Goal: Transaction & Acquisition: Purchase product/service

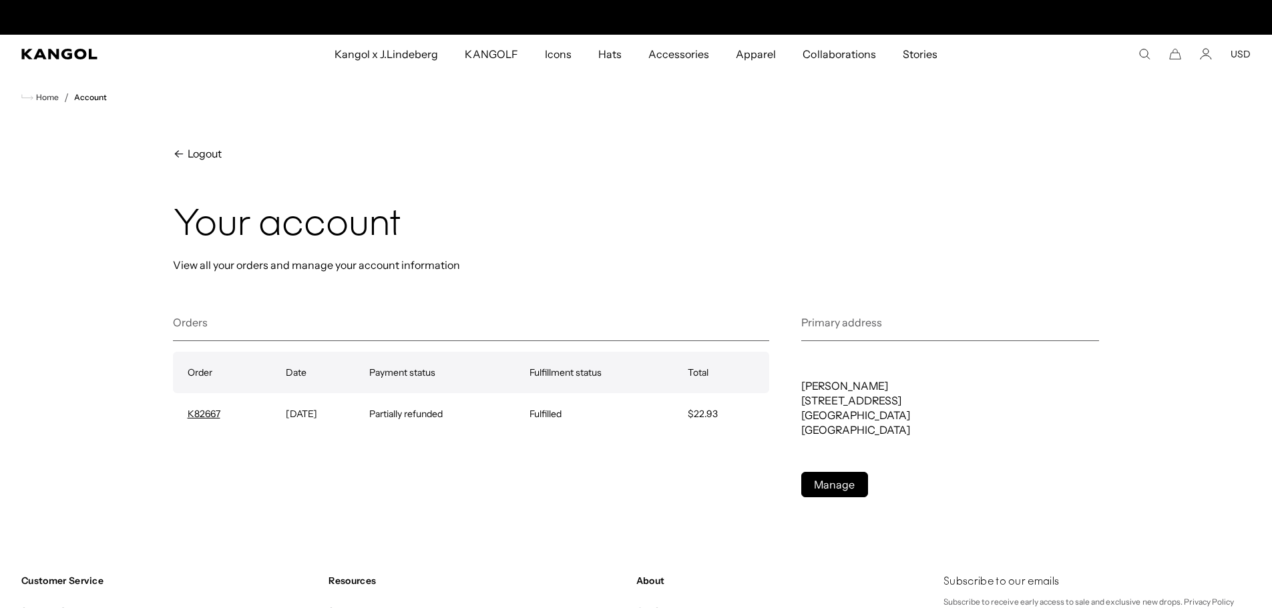
scroll to position [0, 275]
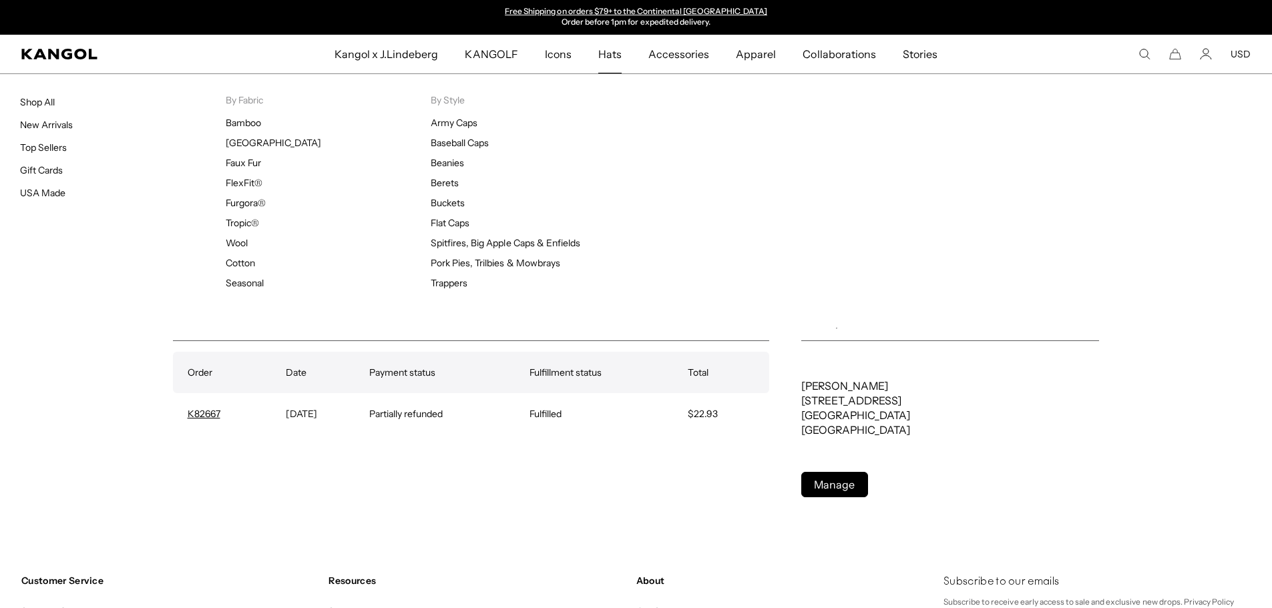
click at [612, 53] on span "Hats" at bounding box center [609, 54] width 23 height 39
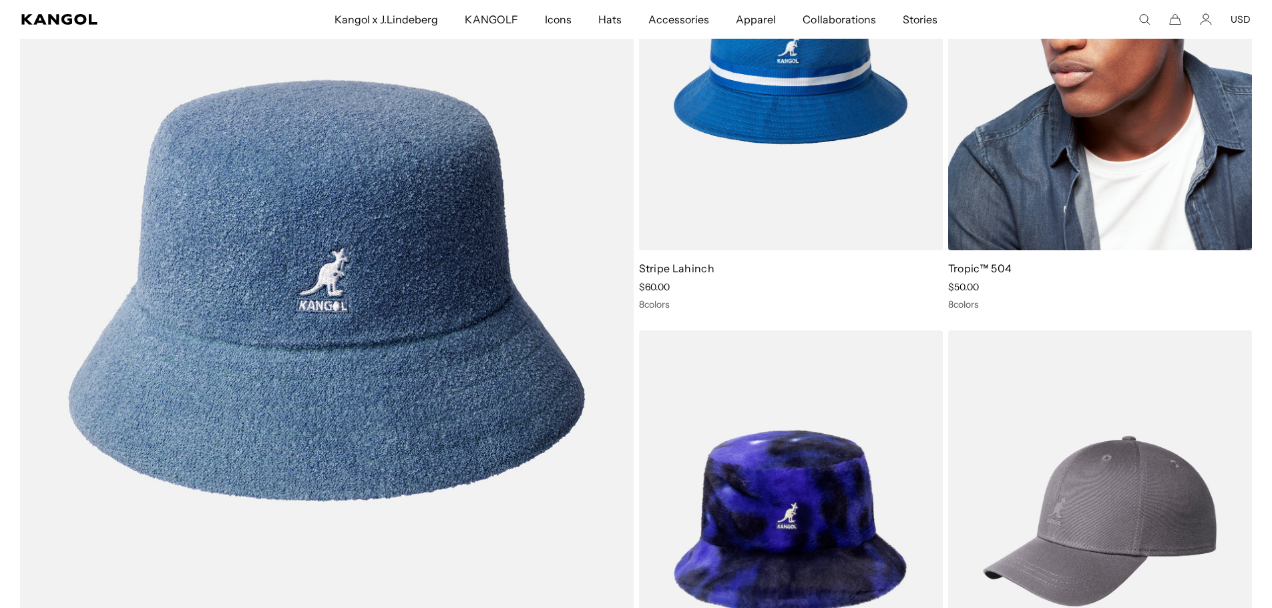
scroll to position [6877, 0]
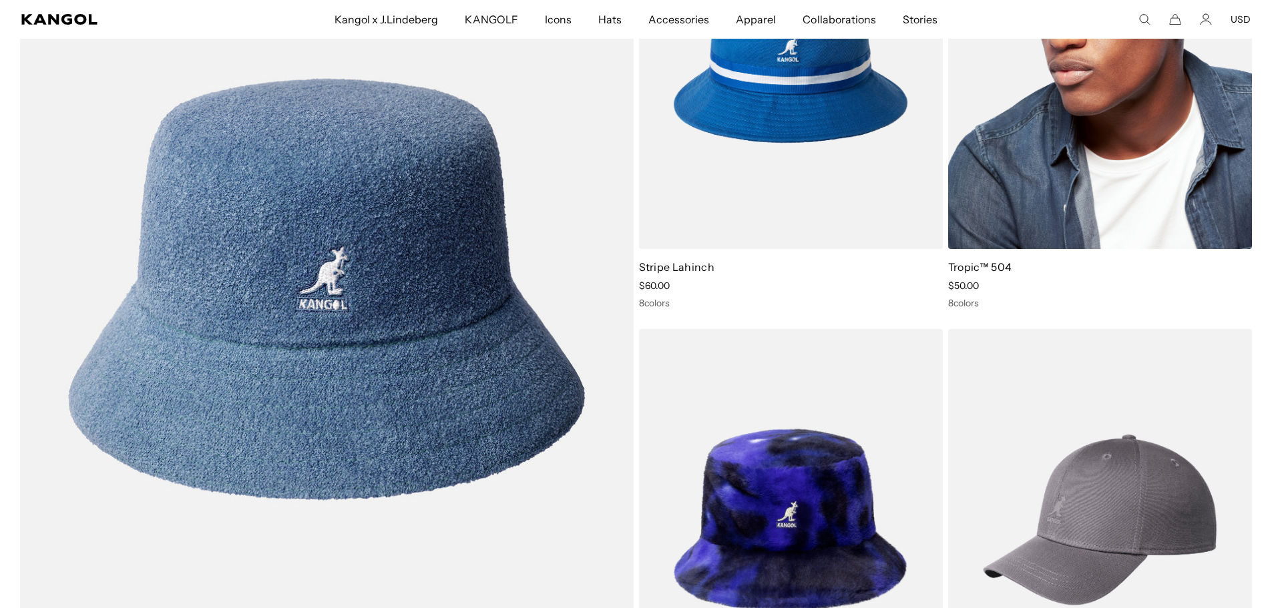
click at [1073, 186] on img at bounding box center [1100, 59] width 304 height 382
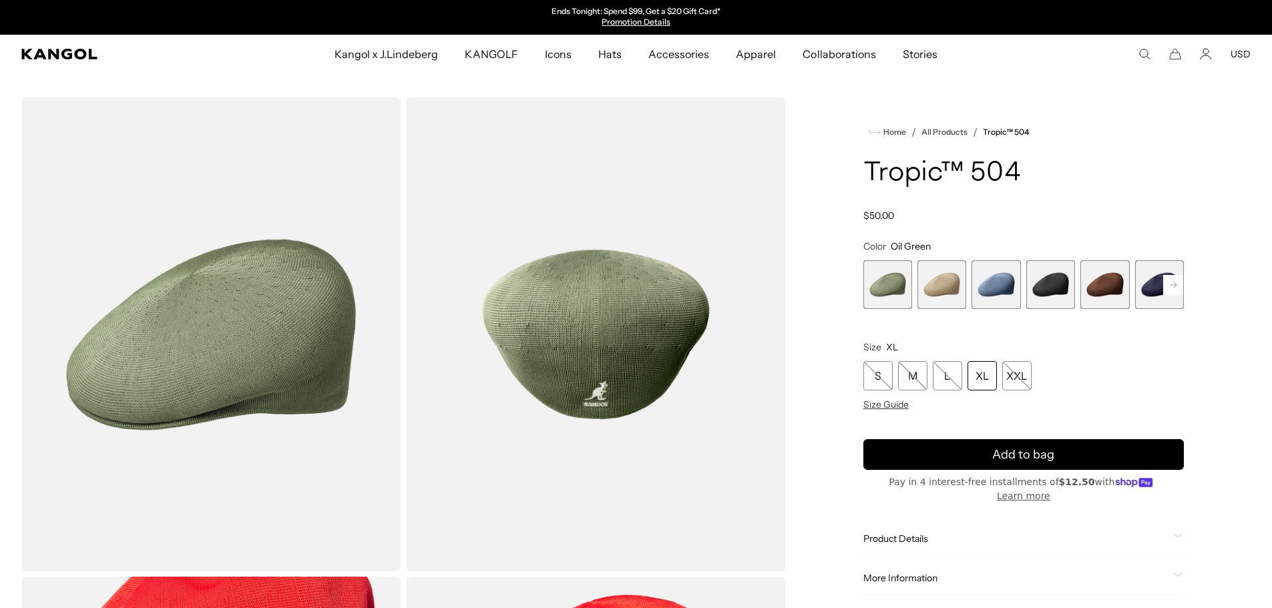
click at [889, 288] on span "1 of 9" at bounding box center [887, 284] width 49 height 49
click at [1000, 286] on span "3 of 9" at bounding box center [995, 284] width 49 height 49
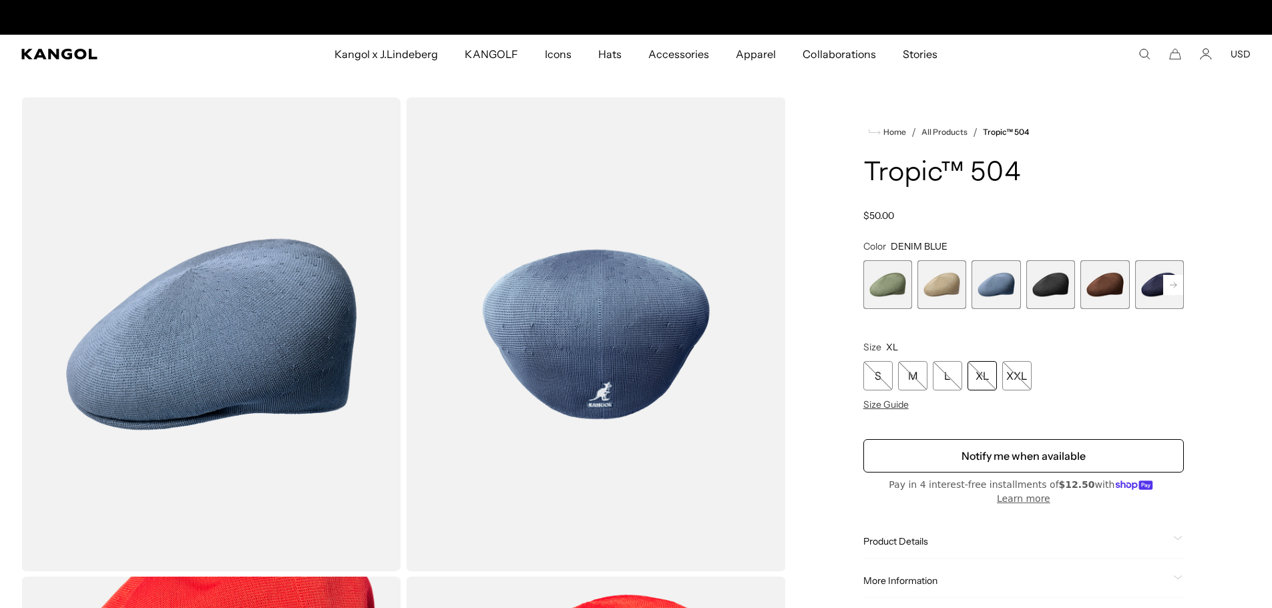
scroll to position [0, 275]
click at [1110, 285] on span "5 of 9" at bounding box center [1104, 284] width 49 height 49
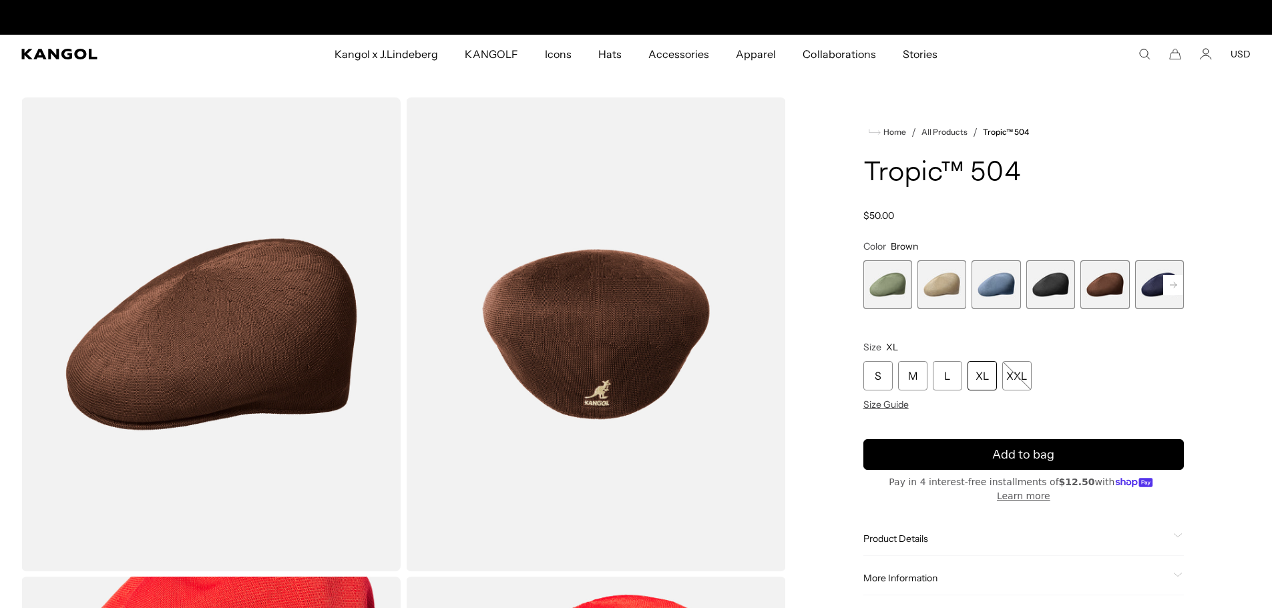
scroll to position [0, 275]
click at [1176, 288] on rect at bounding box center [1173, 285] width 20 height 20
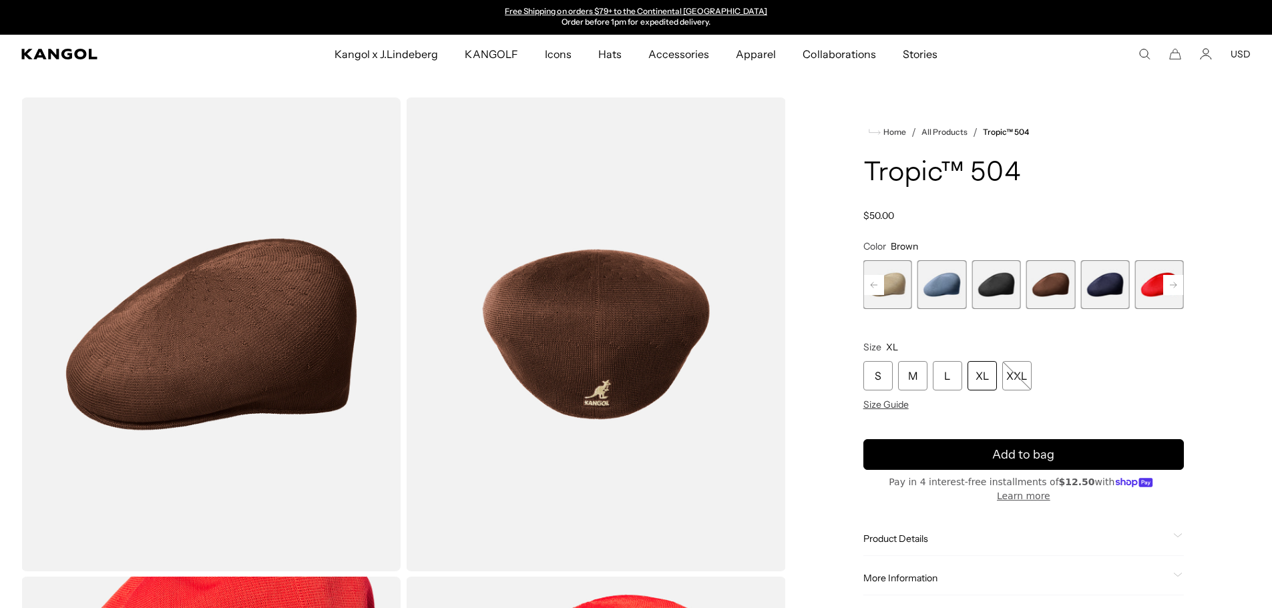
click at [1108, 288] on span "6 of 9" at bounding box center [1104, 284] width 49 height 49
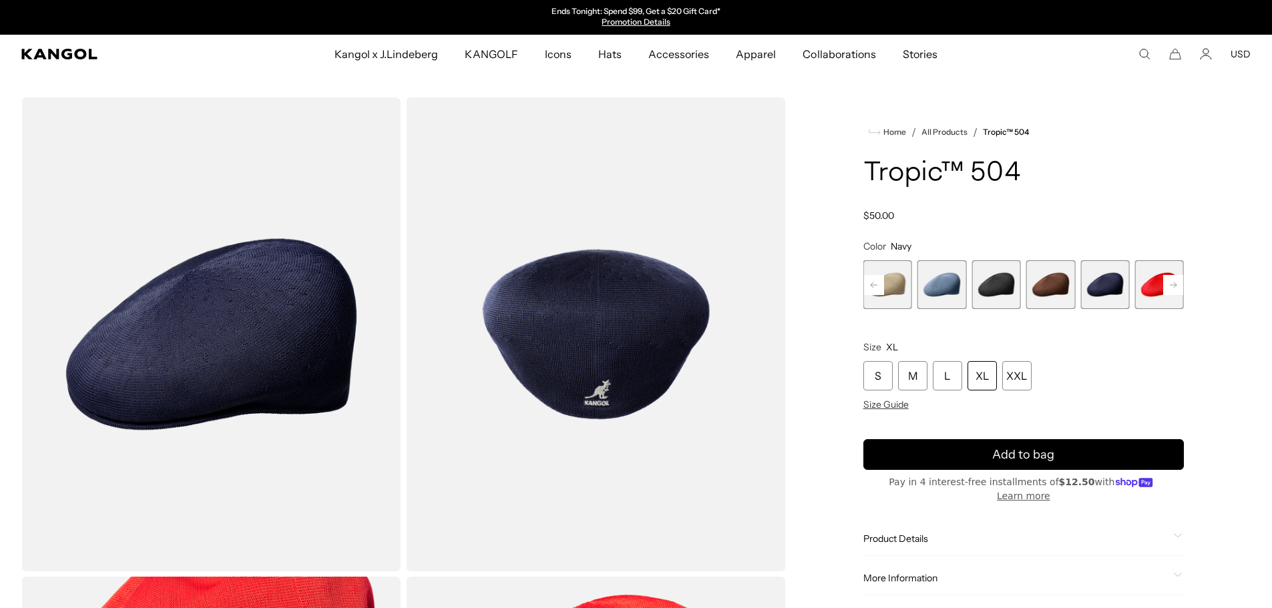
click at [1176, 286] on icon at bounding box center [1173, 284] width 7 height 5
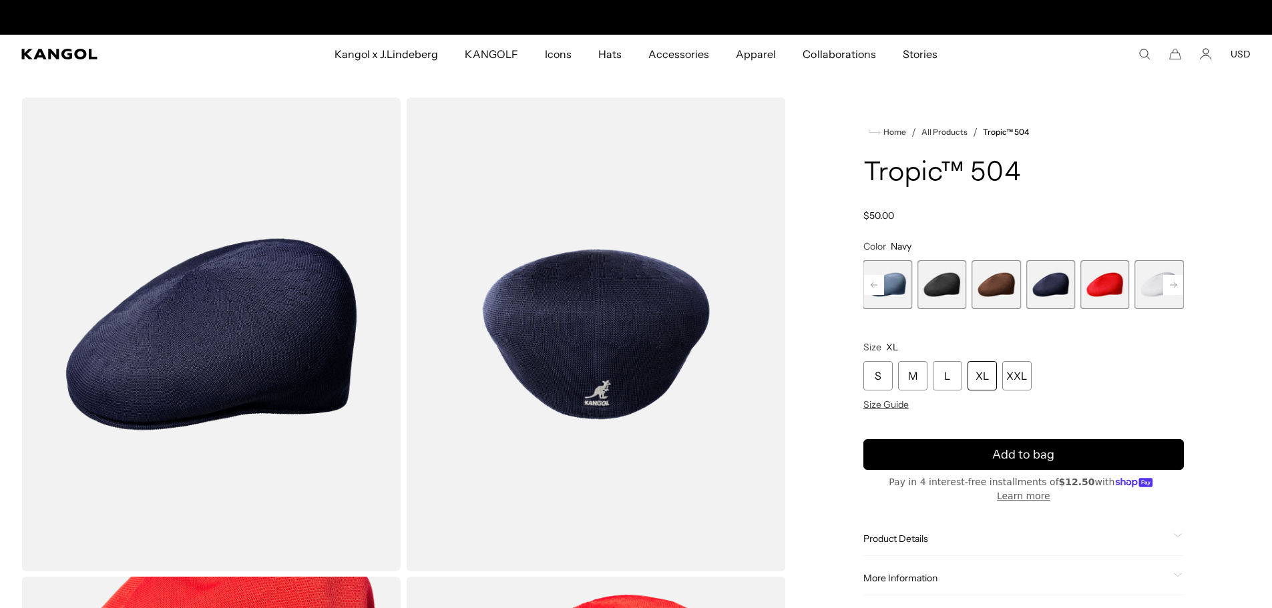
scroll to position [0, 275]
click at [1176, 286] on icon at bounding box center [1173, 284] width 7 height 5
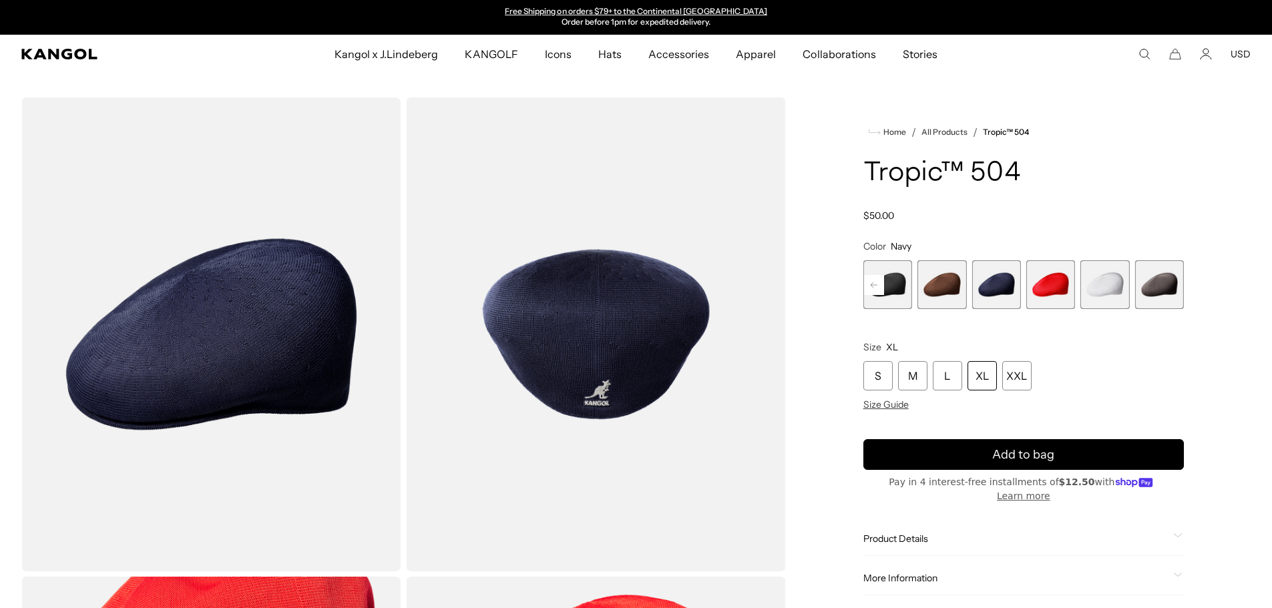
click at [1176, 286] on span "9 of 9" at bounding box center [1159, 284] width 49 height 49
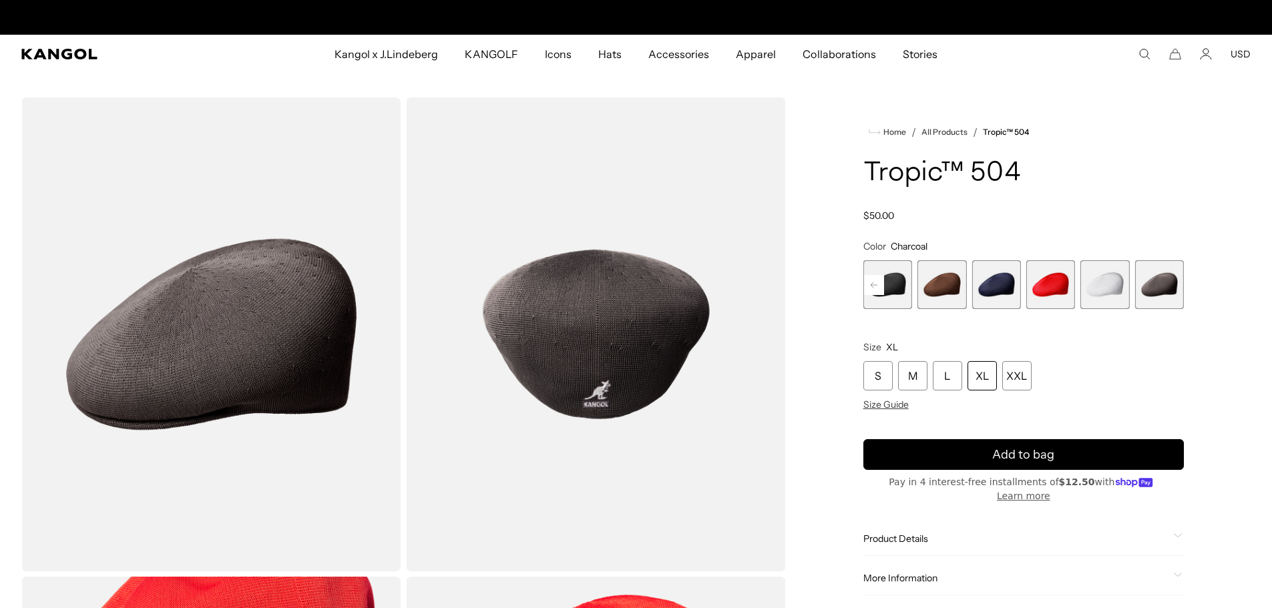
click at [1107, 286] on span "8 of 9" at bounding box center [1104, 284] width 49 height 49
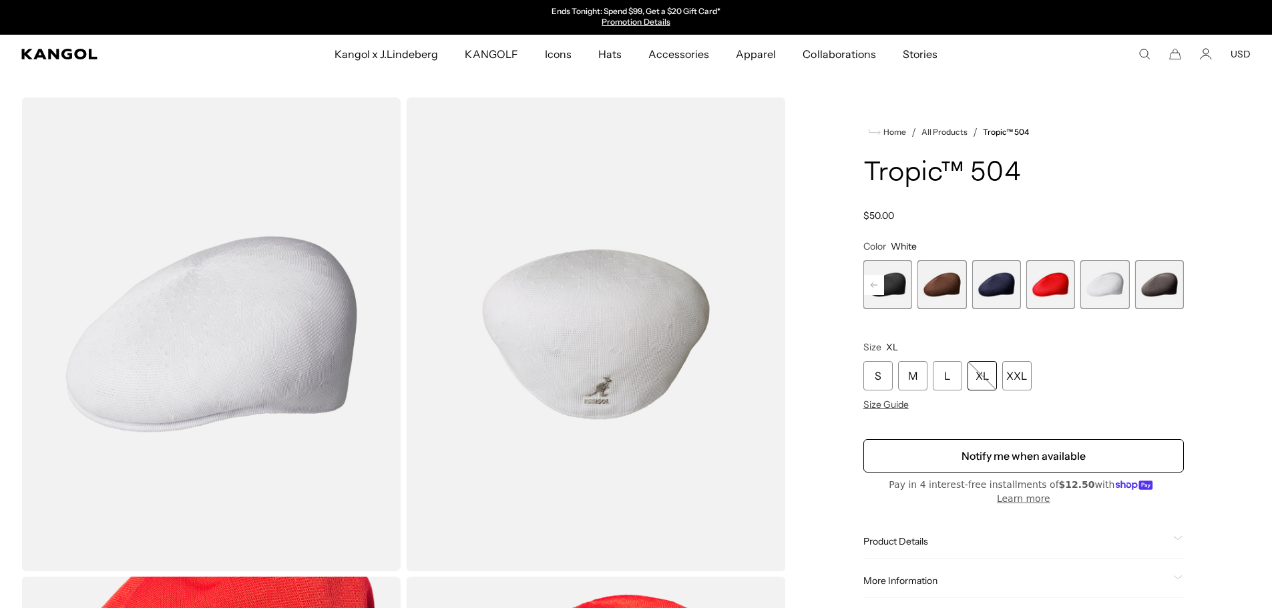
click at [1046, 286] on span "7 of 9" at bounding box center [1050, 284] width 49 height 49
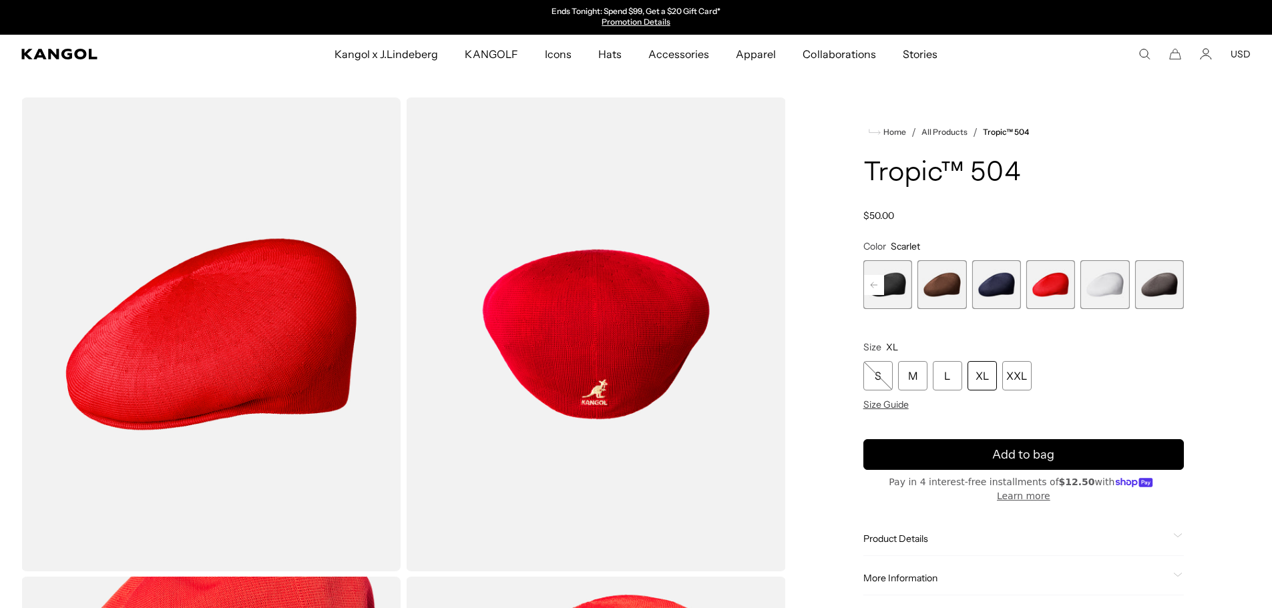
click at [983, 286] on span "6 of 9" at bounding box center [995, 284] width 49 height 49
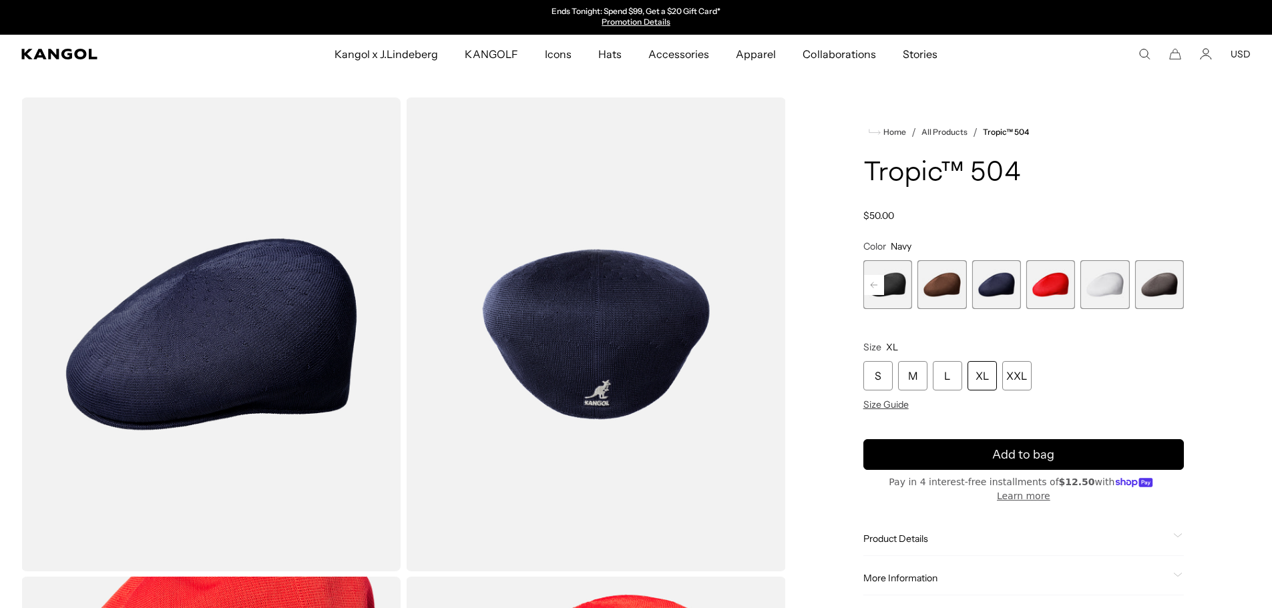
click at [893, 288] on span "4 of 9" at bounding box center [887, 284] width 49 height 49
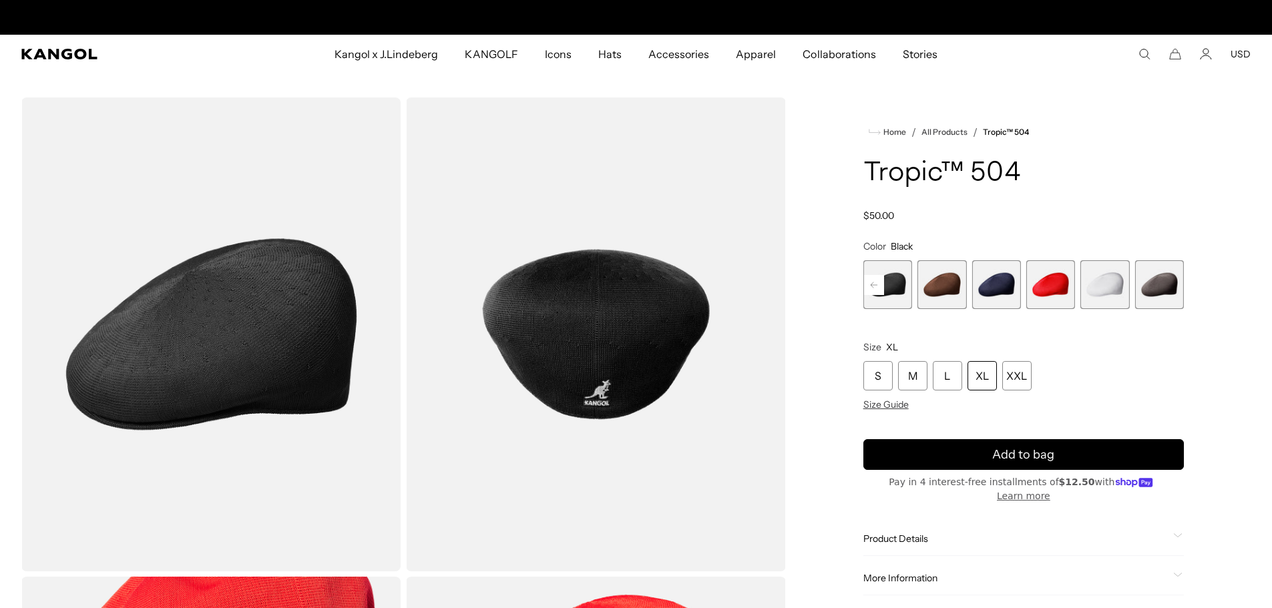
scroll to position [0, 275]
click at [871, 288] on rect at bounding box center [874, 285] width 20 height 20
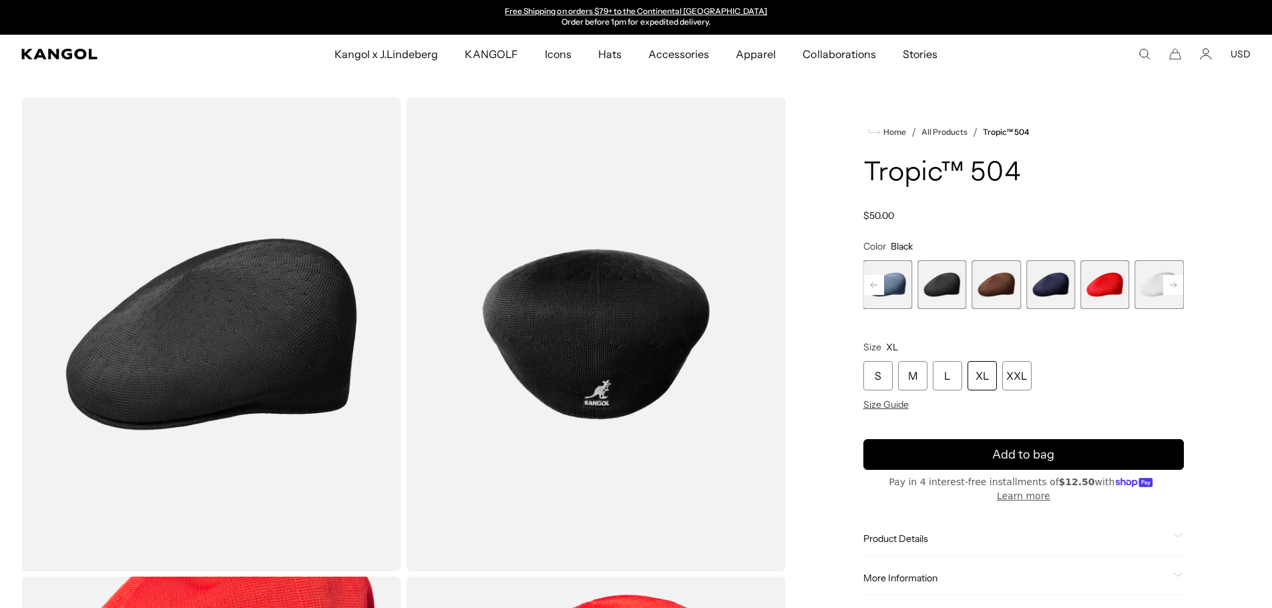
click at [871, 282] on rect at bounding box center [874, 285] width 20 height 20
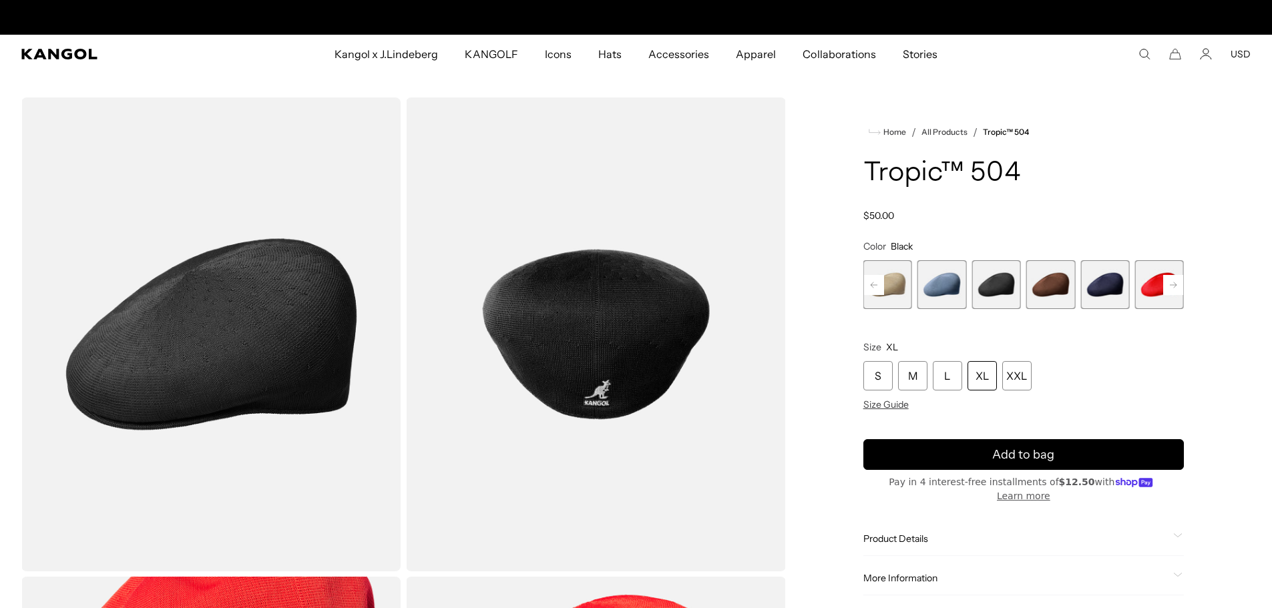
scroll to position [0, 0]
click at [871, 282] on rect at bounding box center [874, 285] width 20 height 20
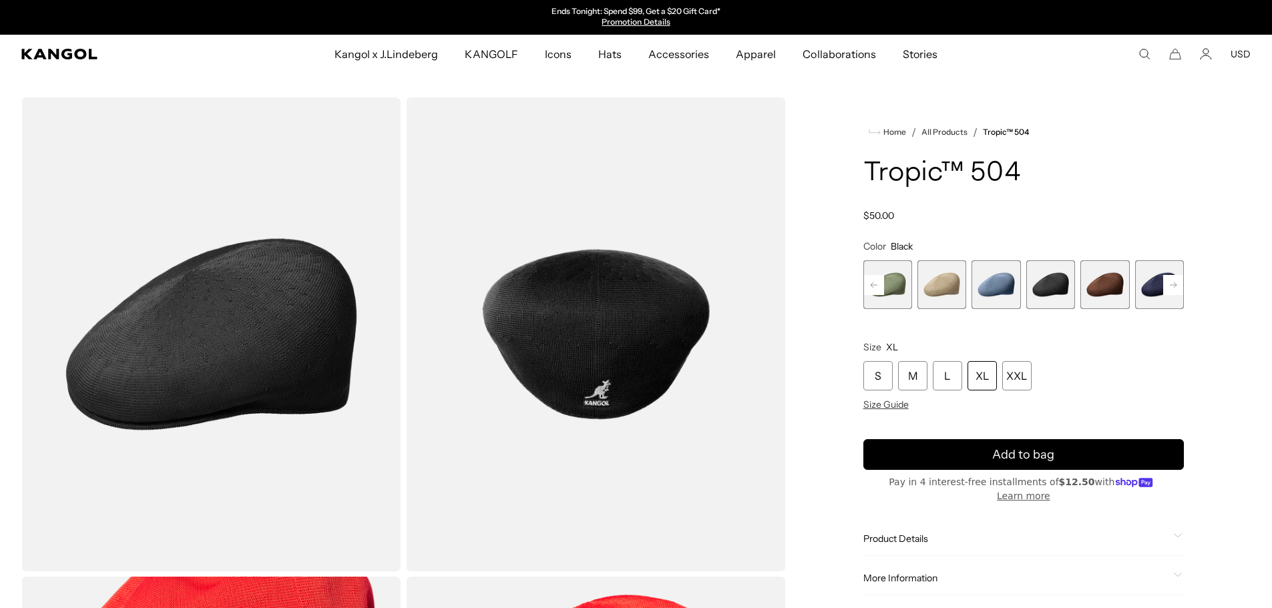
click at [871, 282] on rect at bounding box center [874, 285] width 20 height 20
click at [871, 282] on div "Previous Next Oil Green Variant sold out or unavailable Beige Variant sold out …" at bounding box center [1023, 284] width 320 height 49
click at [1004, 283] on span "3 of 9" at bounding box center [995, 284] width 49 height 49
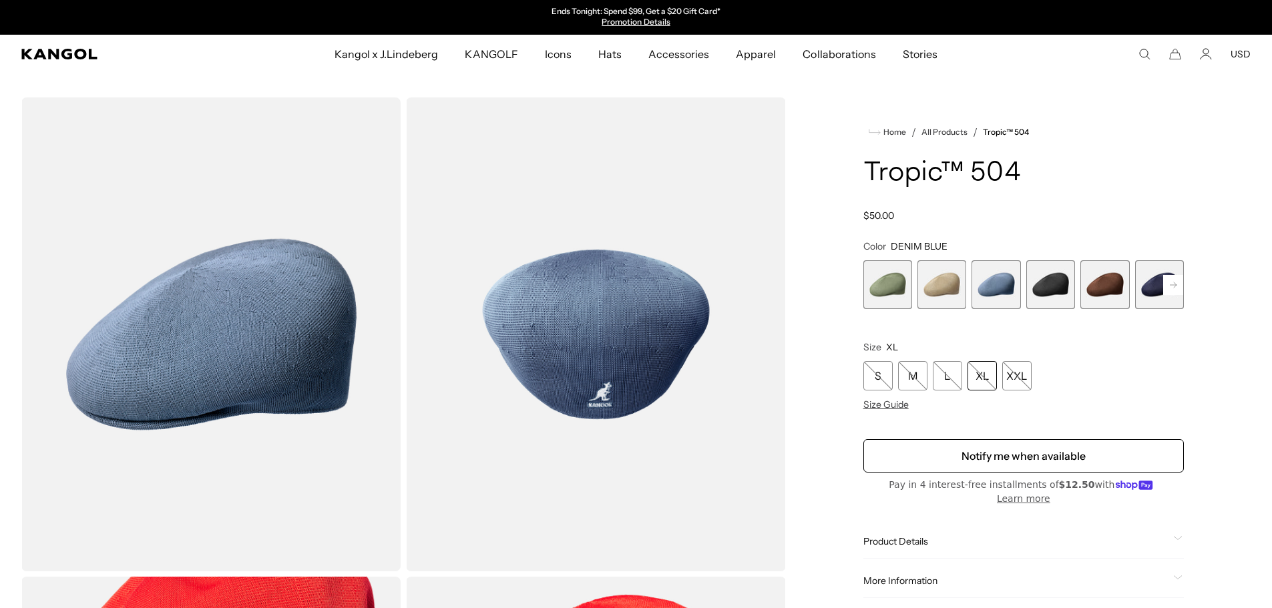
click at [945, 284] on span "2 of 9" at bounding box center [941, 284] width 49 height 49
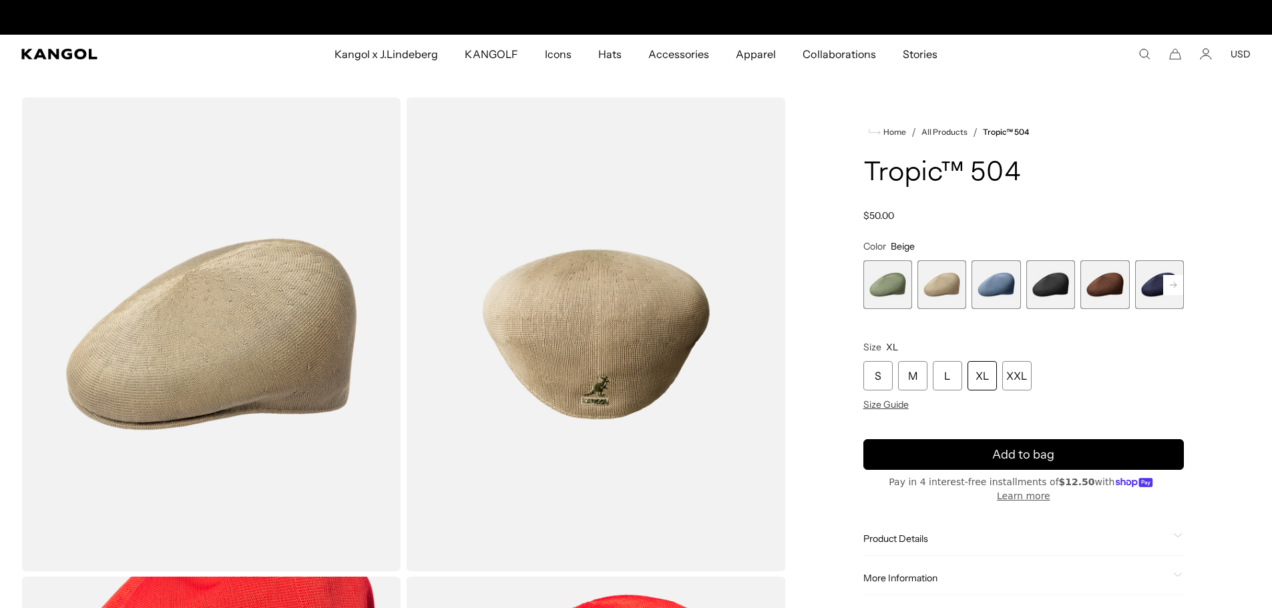
scroll to position [0, 275]
click at [887, 284] on span "1 of 9" at bounding box center [887, 284] width 49 height 49
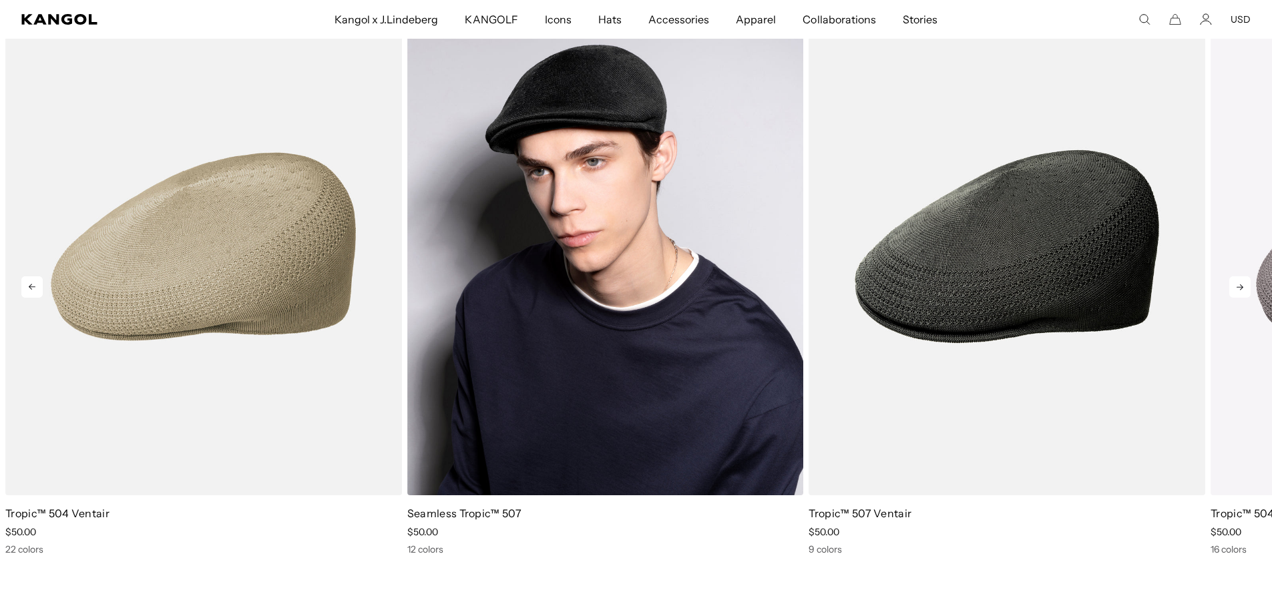
click at [584, 392] on img "2 of 5" at bounding box center [605, 246] width 397 height 497
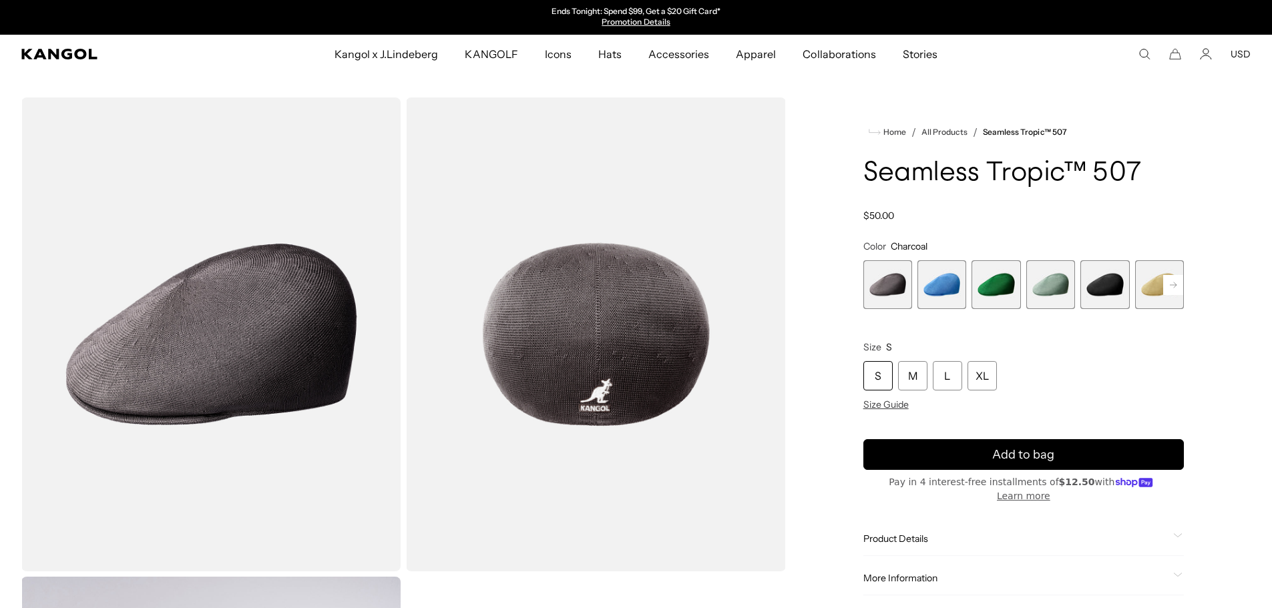
click at [991, 285] on span "3 of 12" at bounding box center [995, 284] width 49 height 49
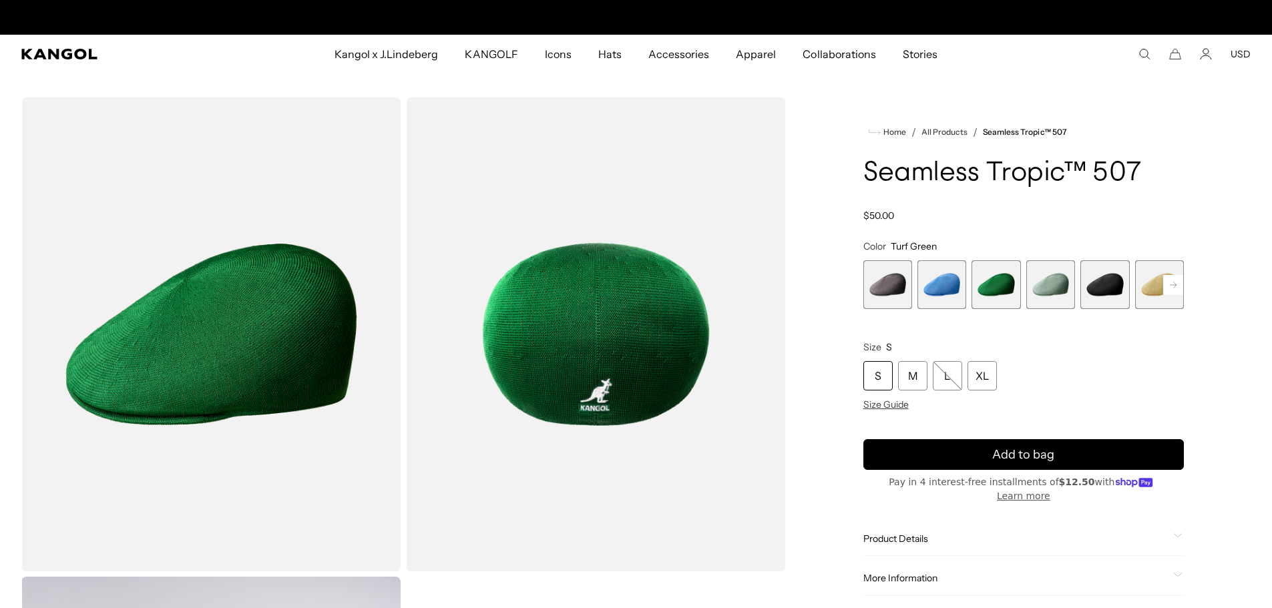
scroll to position [0, 275]
click at [1054, 288] on span "4 of 12" at bounding box center [1050, 284] width 49 height 49
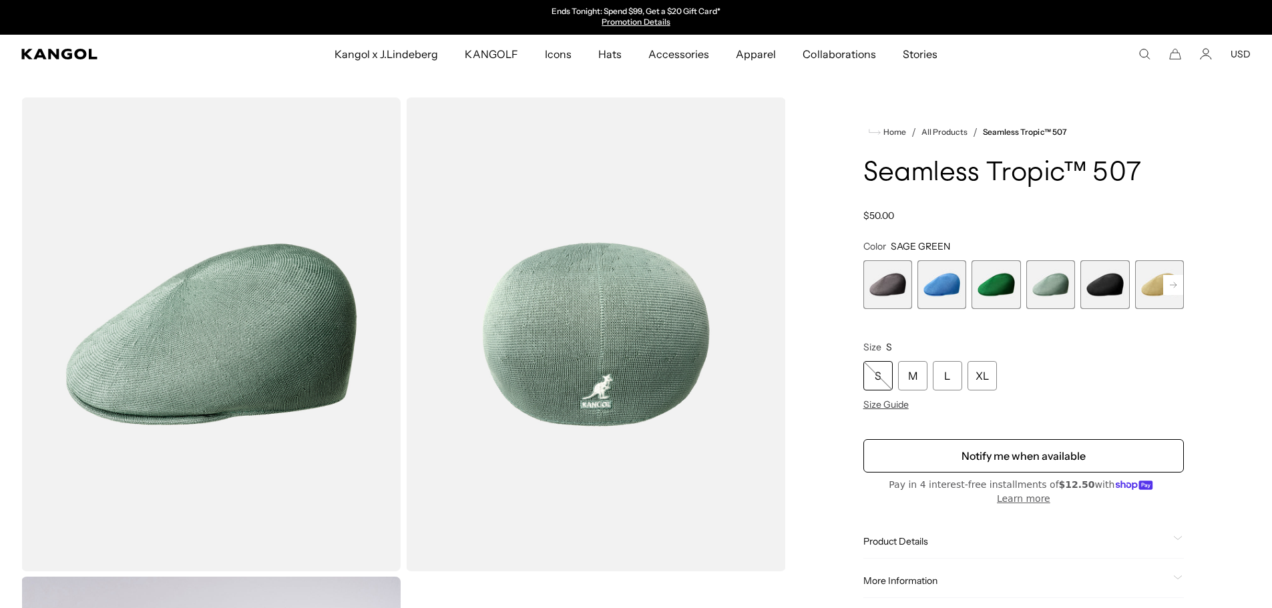
click at [1174, 280] on rect at bounding box center [1173, 285] width 20 height 20
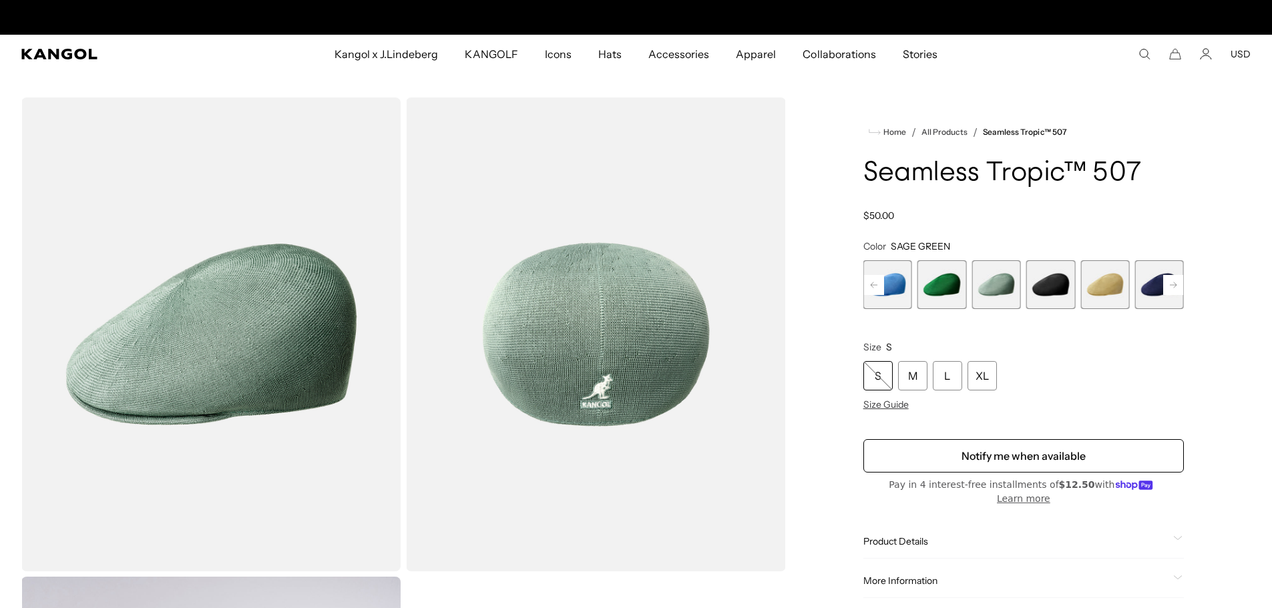
scroll to position [0, 275]
click at [1174, 280] on rect at bounding box center [1173, 285] width 20 height 20
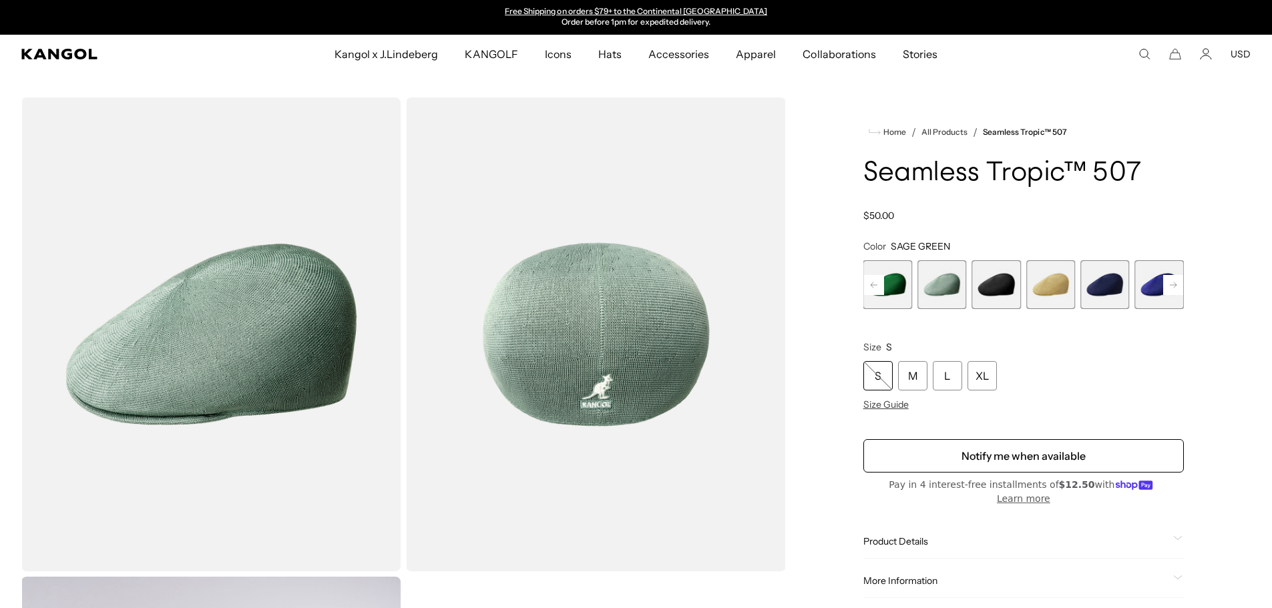
click at [1174, 280] on rect at bounding box center [1173, 285] width 20 height 20
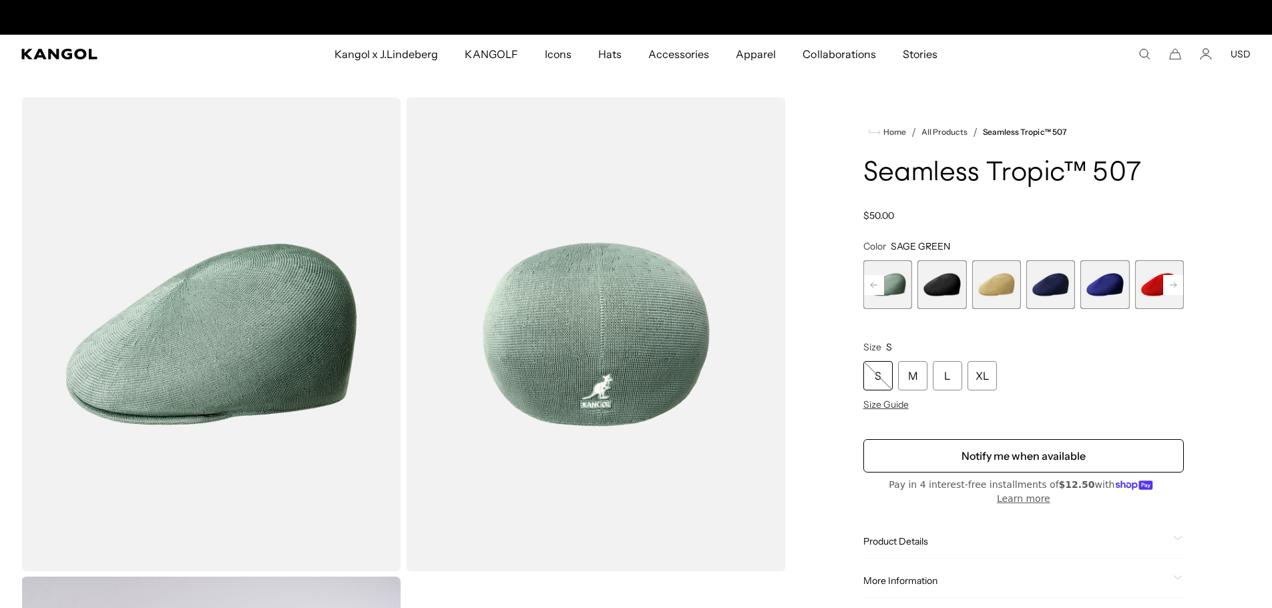
scroll to position [0, 0]
click at [1174, 284] on rect at bounding box center [1173, 285] width 20 height 20
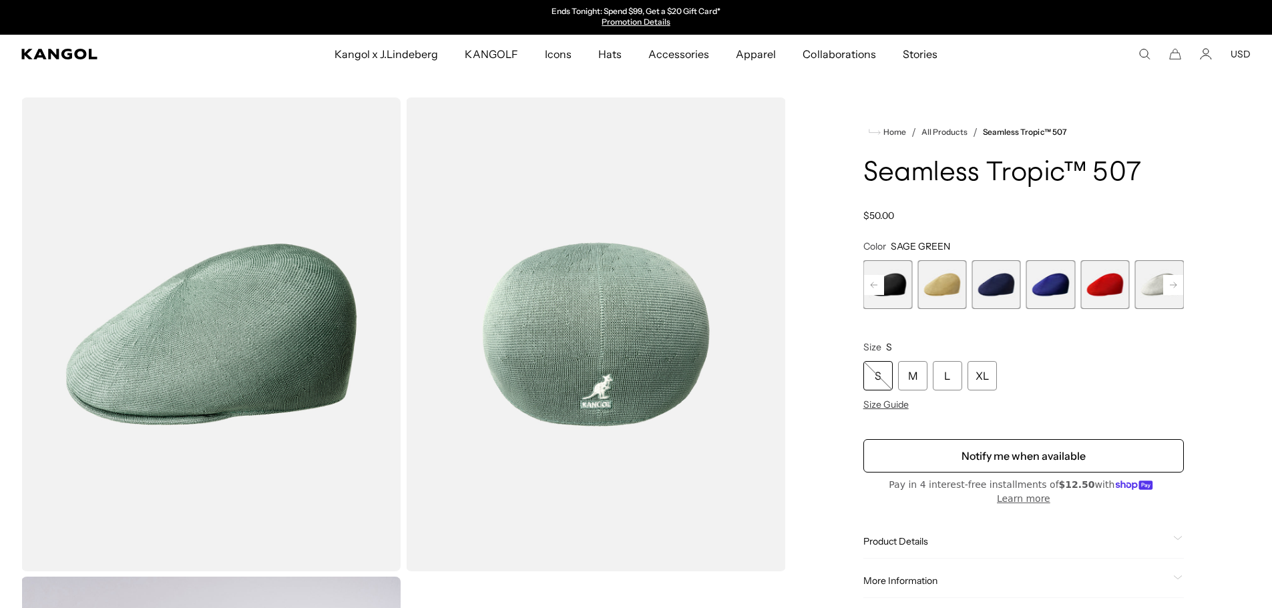
click at [1174, 284] on rect at bounding box center [1173, 285] width 20 height 20
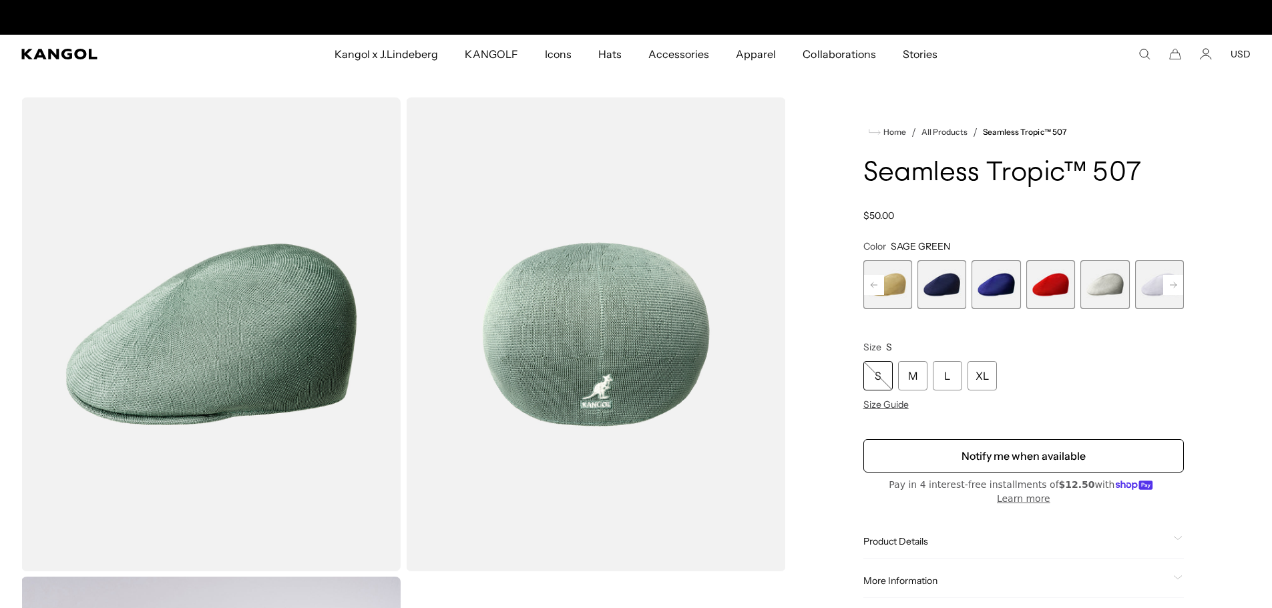
click at [1174, 284] on rect at bounding box center [1173, 285] width 20 height 20
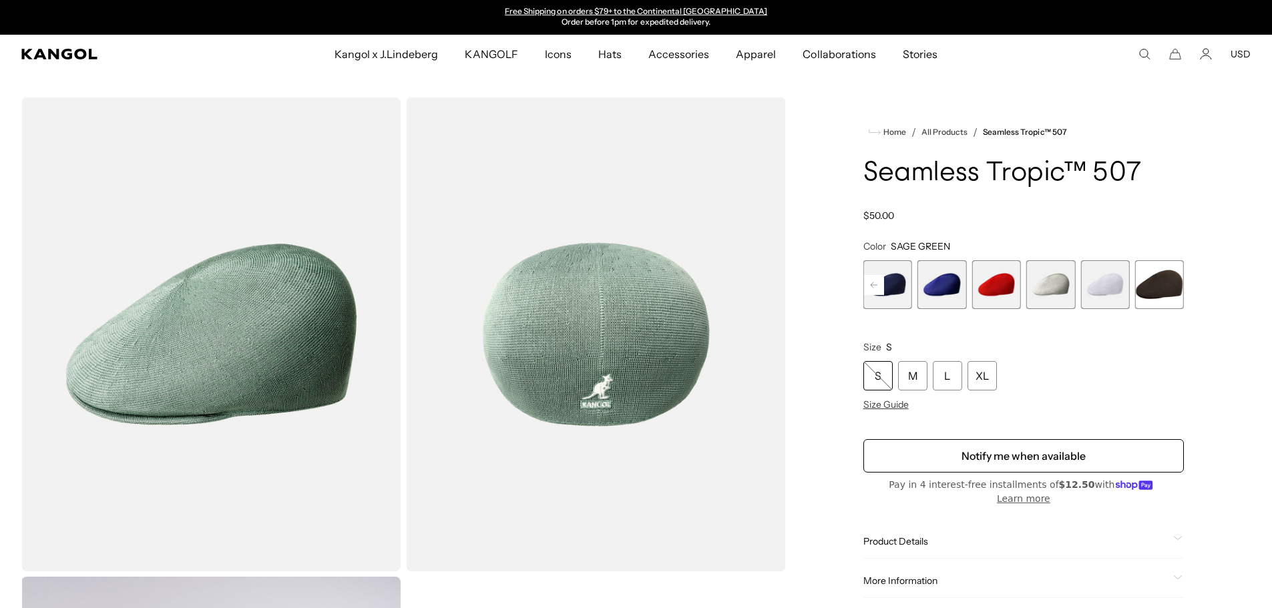
click at [1174, 284] on span "12 of 12" at bounding box center [1159, 284] width 49 height 49
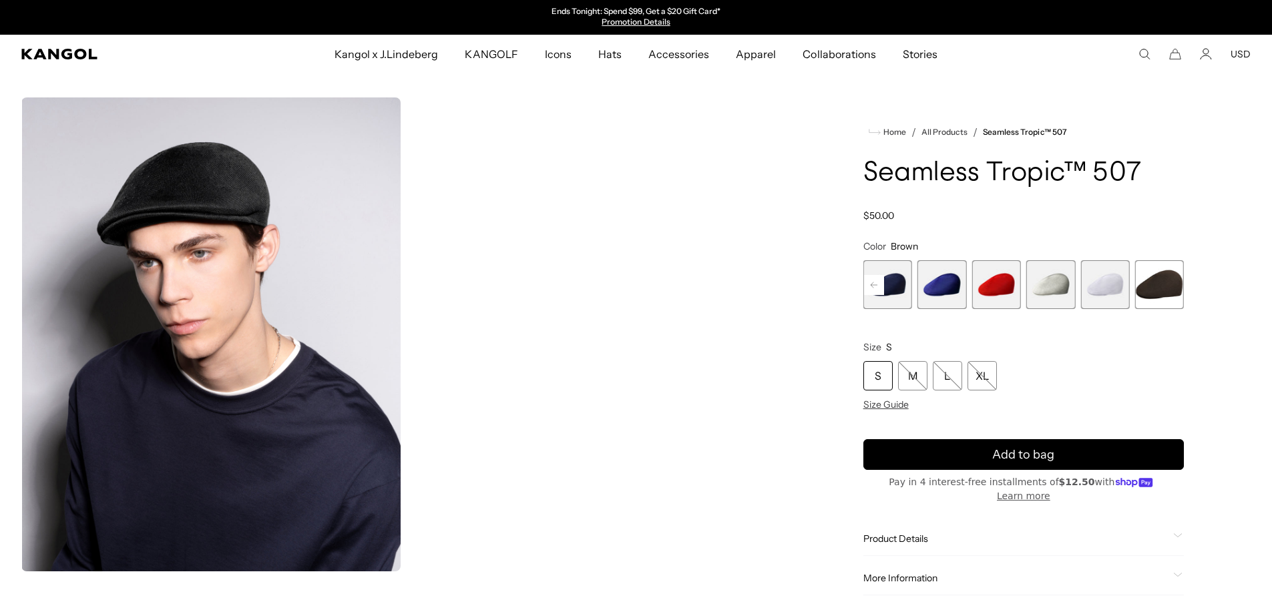
click at [1058, 283] on span "10 of 12" at bounding box center [1050, 284] width 49 height 49
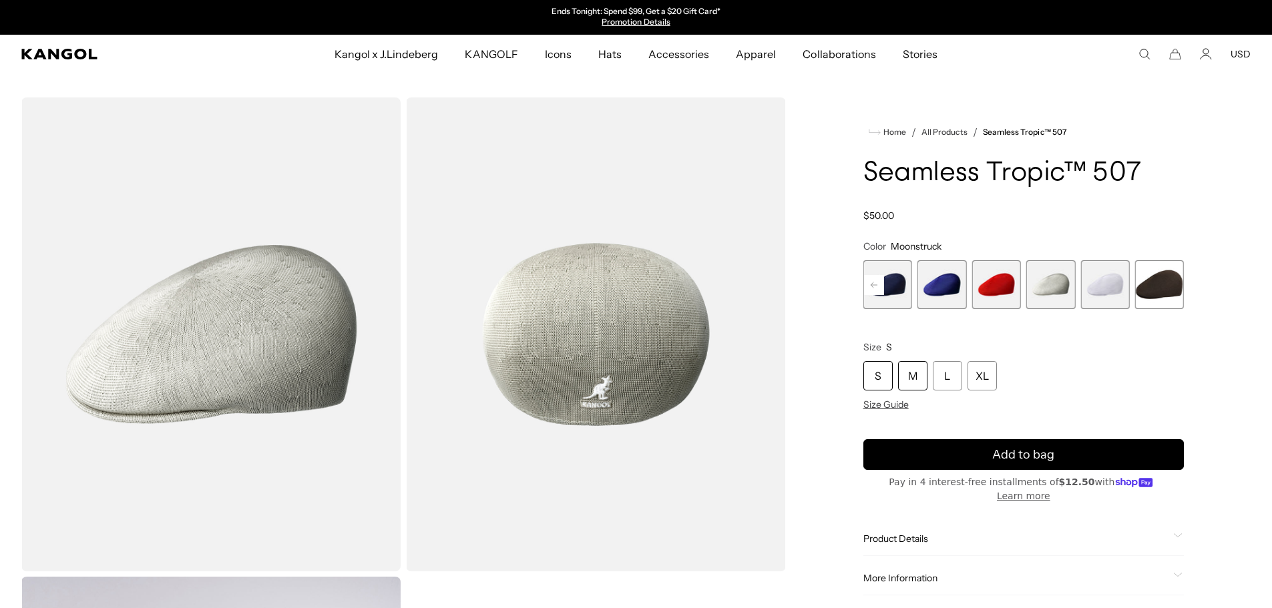
click at [913, 373] on div "M" at bounding box center [912, 375] width 29 height 29
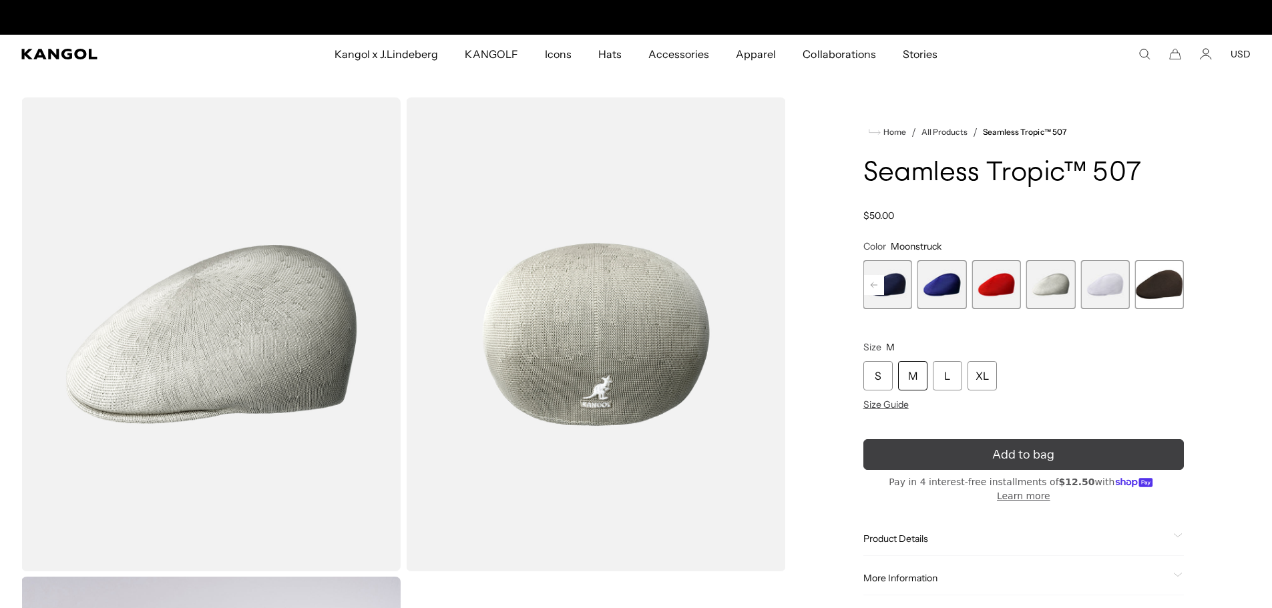
scroll to position [0, 275]
click at [1024, 453] on icon "submit" at bounding box center [1023, 455] width 20 height 20
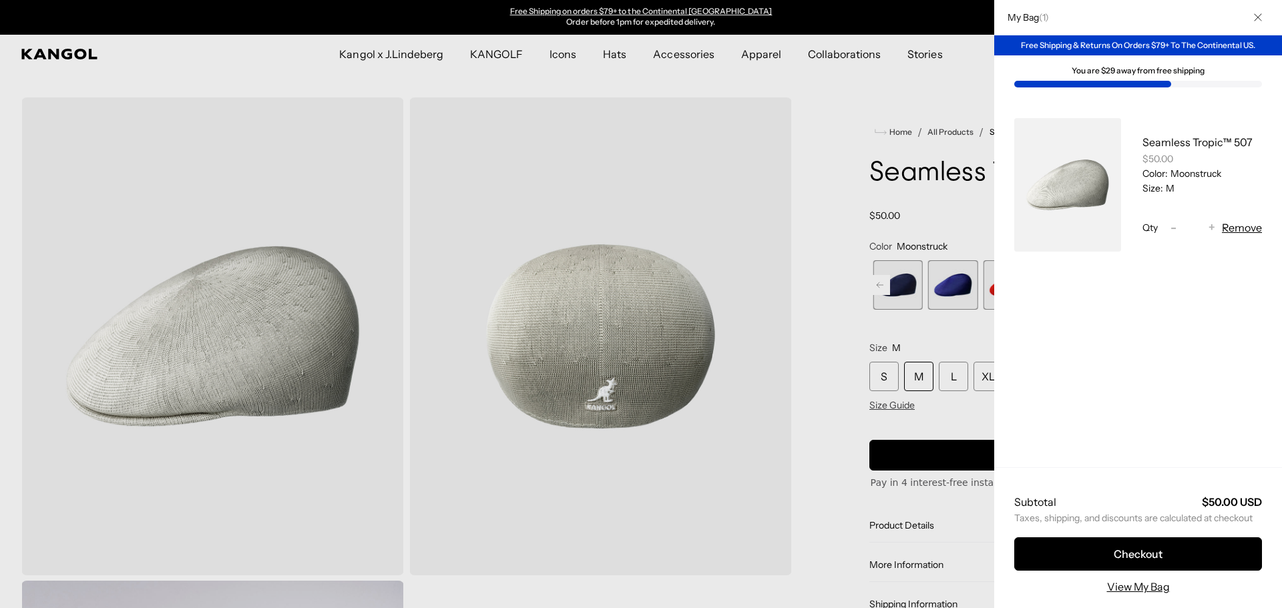
click at [1259, 15] on icon "Close" at bounding box center [1258, 17] width 8 height 8
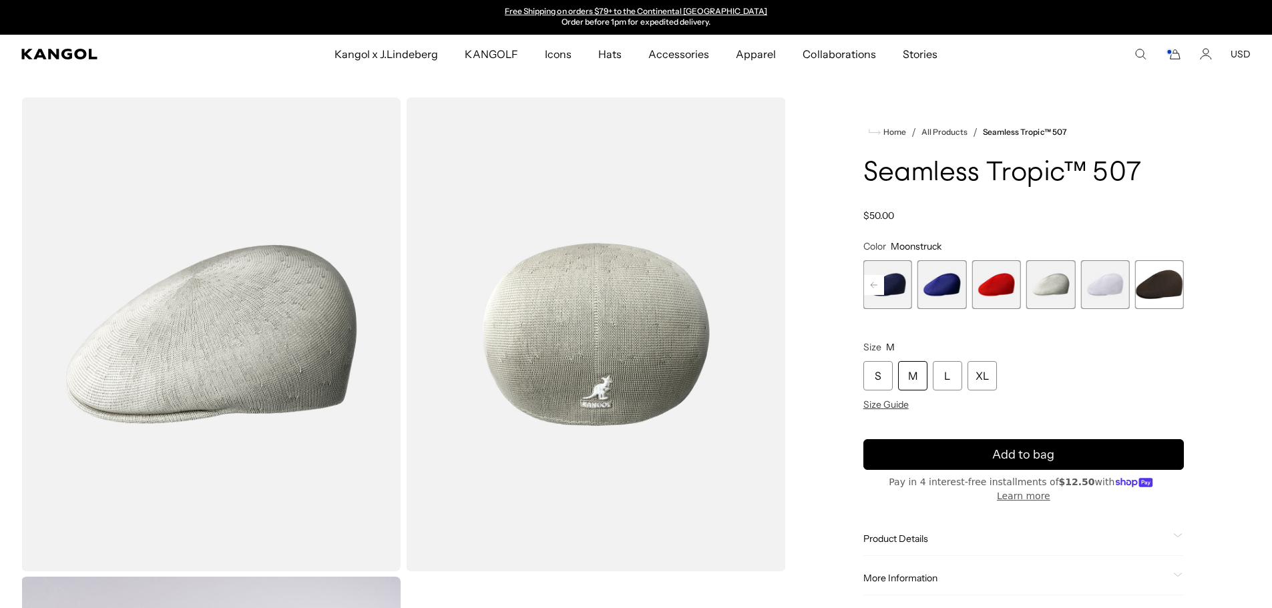
click at [873, 281] on rect at bounding box center [874, 285] width 20 height 20
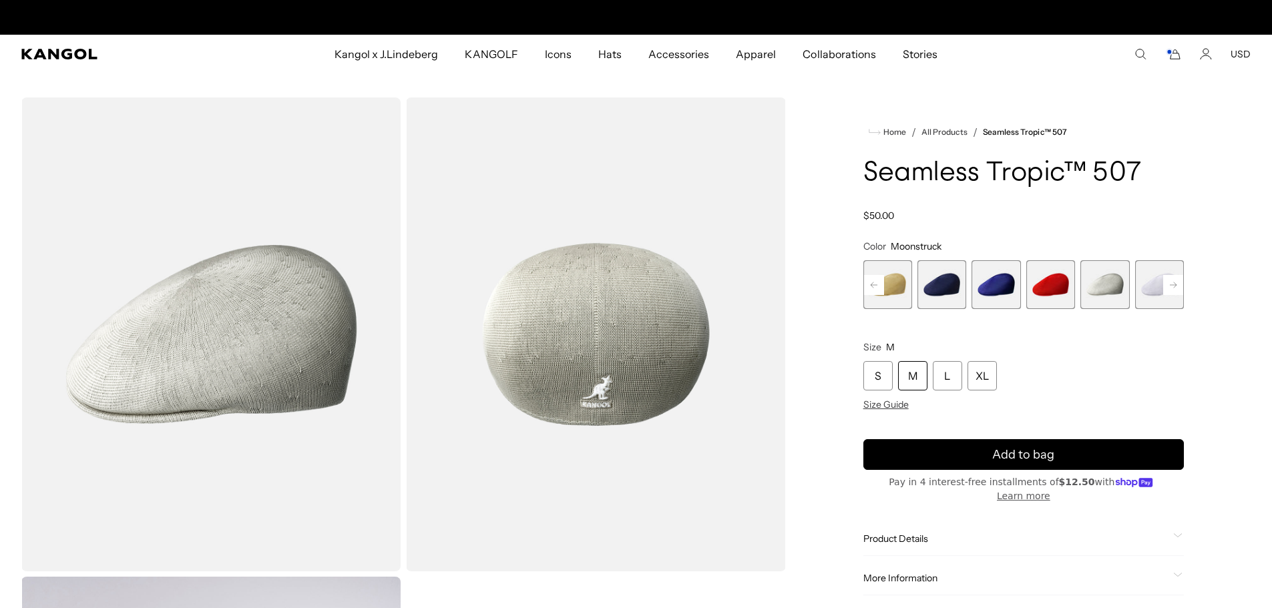
click at [873, 281] on rect at bounding box center [874, 285] width 20 height 20
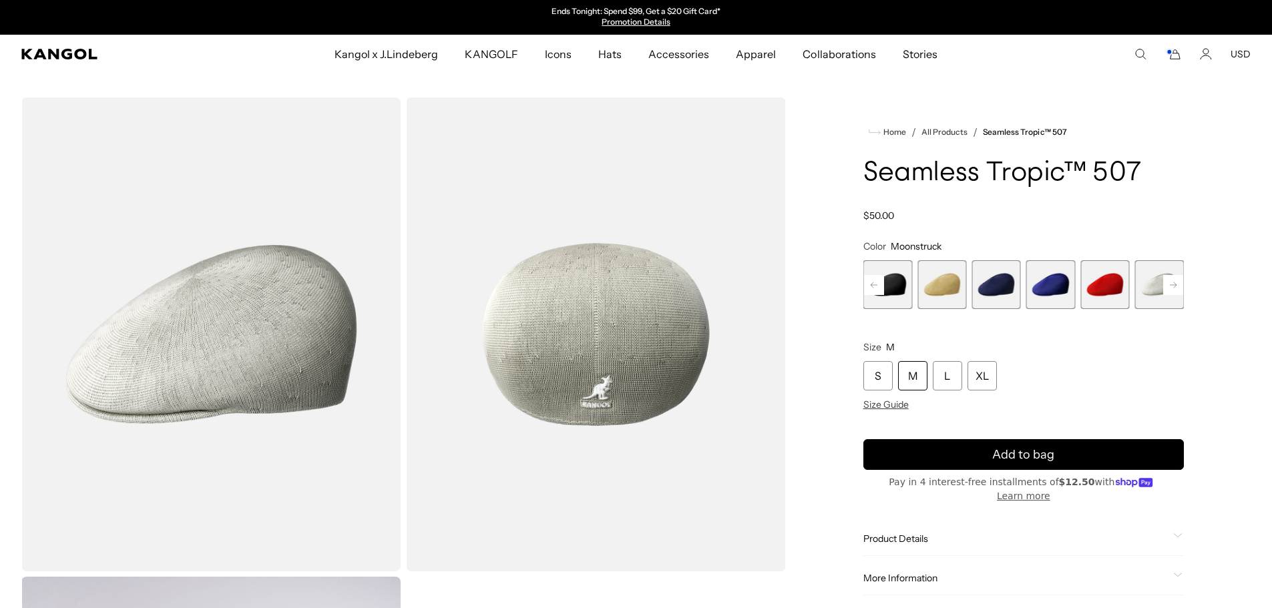
click at [873, 281] on rect at bounding box center [874, 285] width 20 height 20
click at [943, 284] on span "4 of 12" at bounding box center [941, 284] width 49 height 49
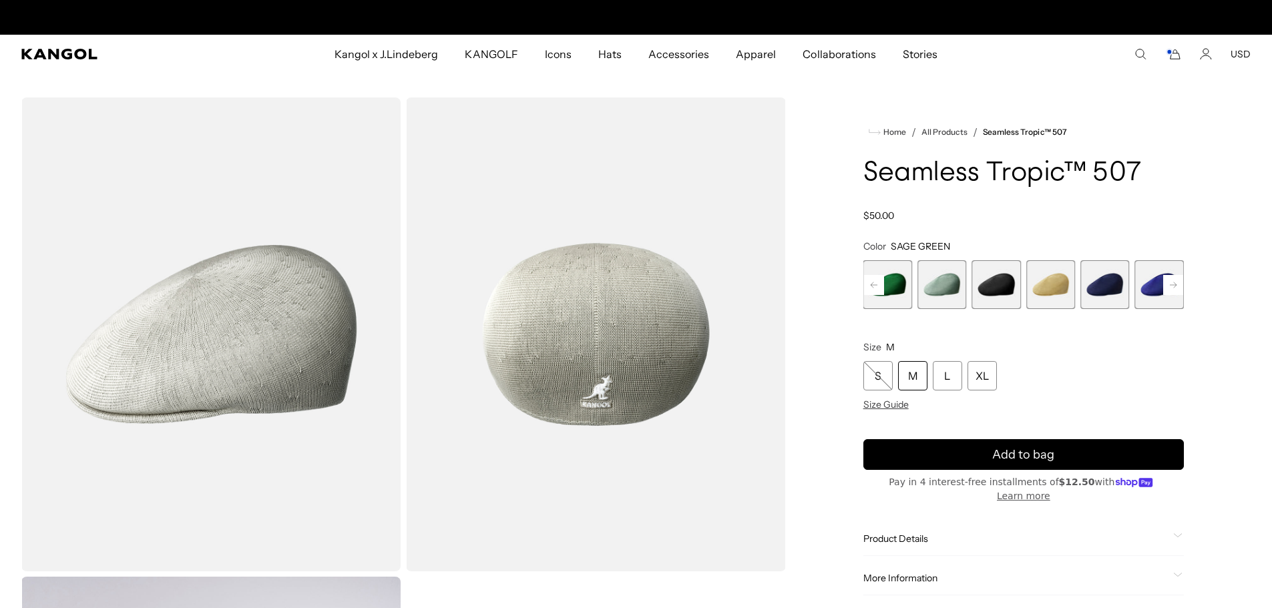
scroll to position [0, 275]
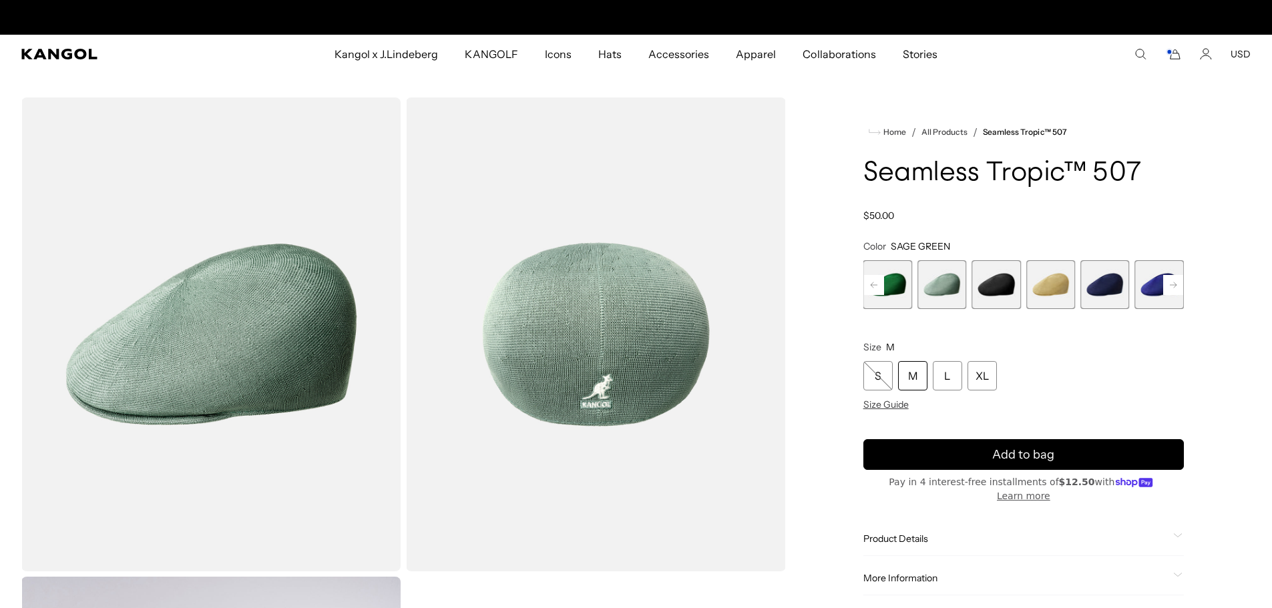
click at [907, 367] on div "M" at bounding box center [912, 375] width 29 height 29
click at [912, 373] on div "M" at bounding box center [912, 375] width 29 height 29
click at [915, 370] on div "M" at bounding box center [912, 375] width 29 height 29
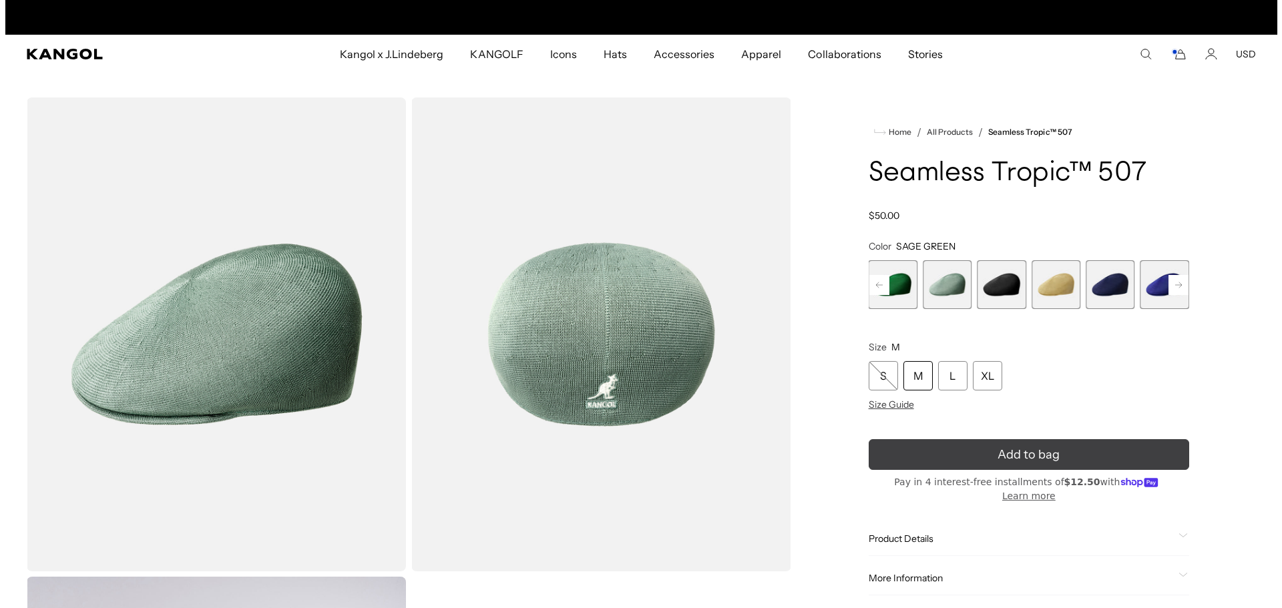
scroll to position [0, 0]
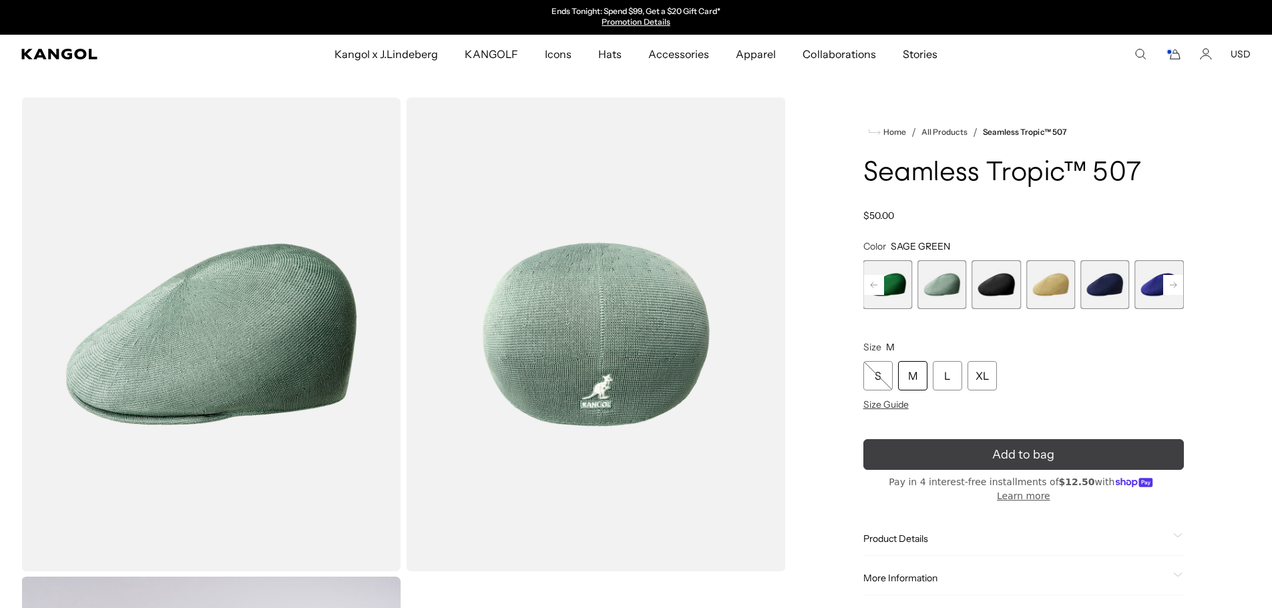
click at [1043, 454] on span "Add to bag" at bounding box center [1023, 455] width 62 height 18
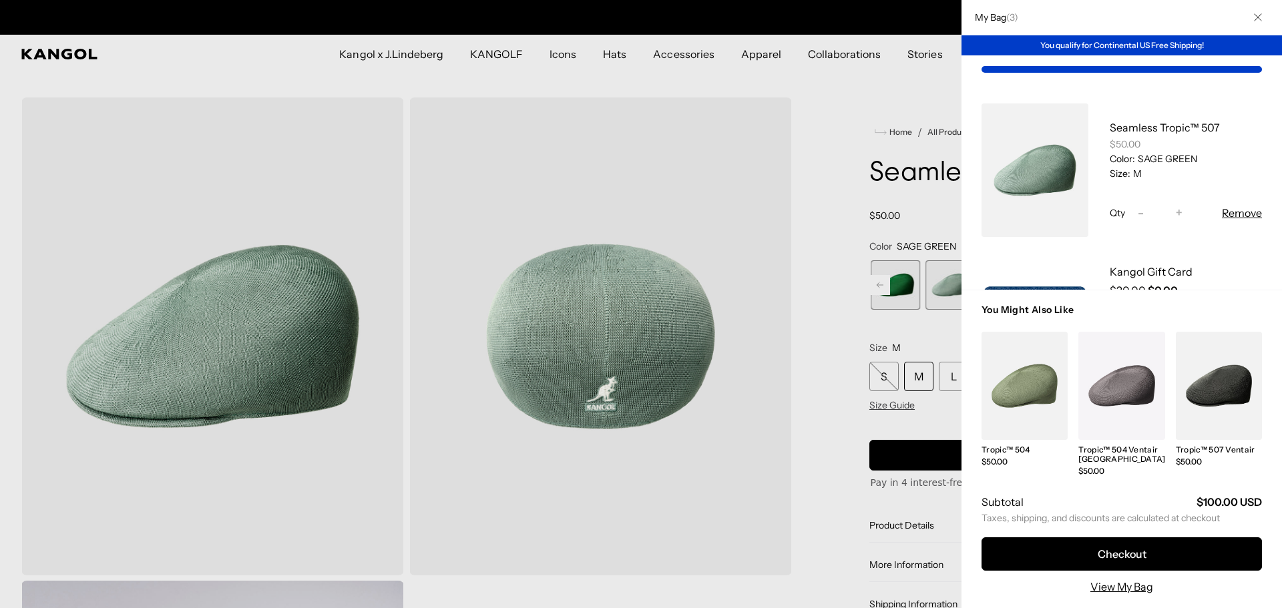
scroll to position [0, 275]
click at [1265, 262] on div "Seamless Tropic™ 507 $50.00 Color: SAGE GREEN Size: M Qty Decrease quantity for…" at bounding box center [1121, 314] width 320 height 462
click at [1122, 586] on link "View My Bag" at bounding box center [1121, 587] width 63 height 16
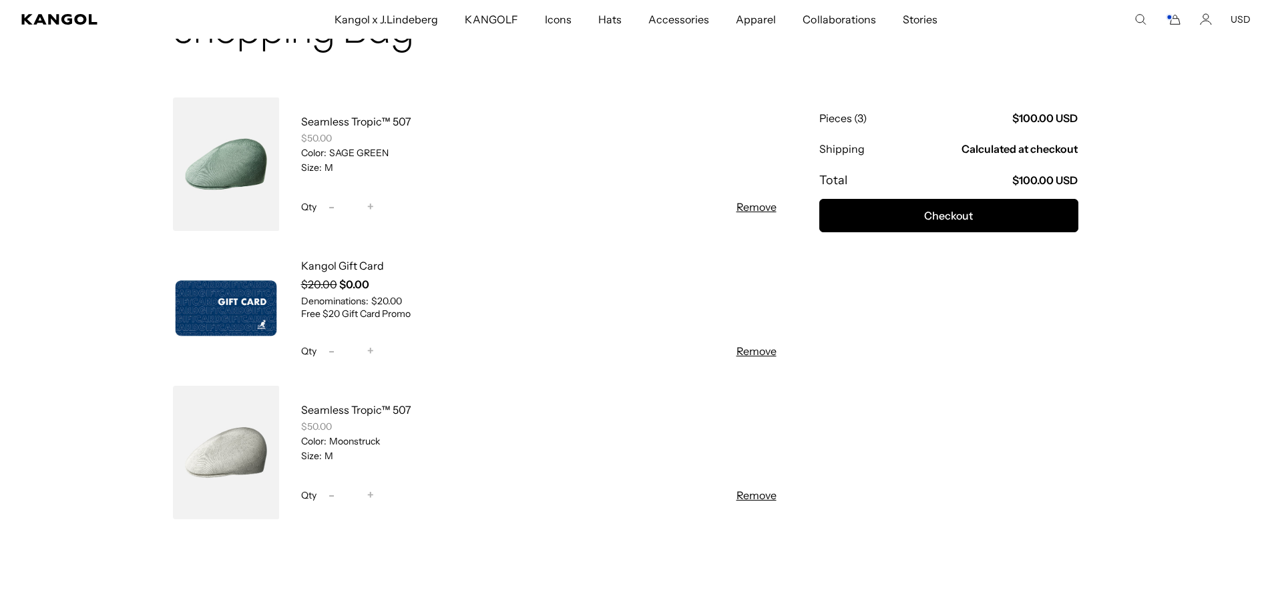
click at [762, 495] on button "Remove" at bounding box center [756, 495] width 40 height 16
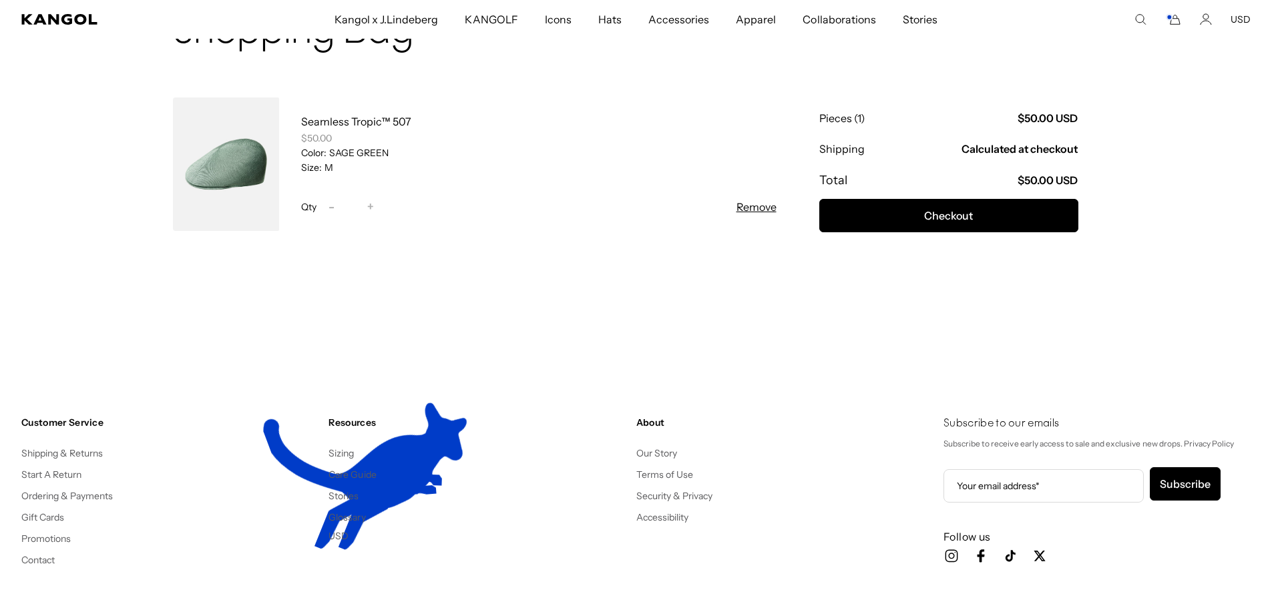
scroll to position [0, 275]
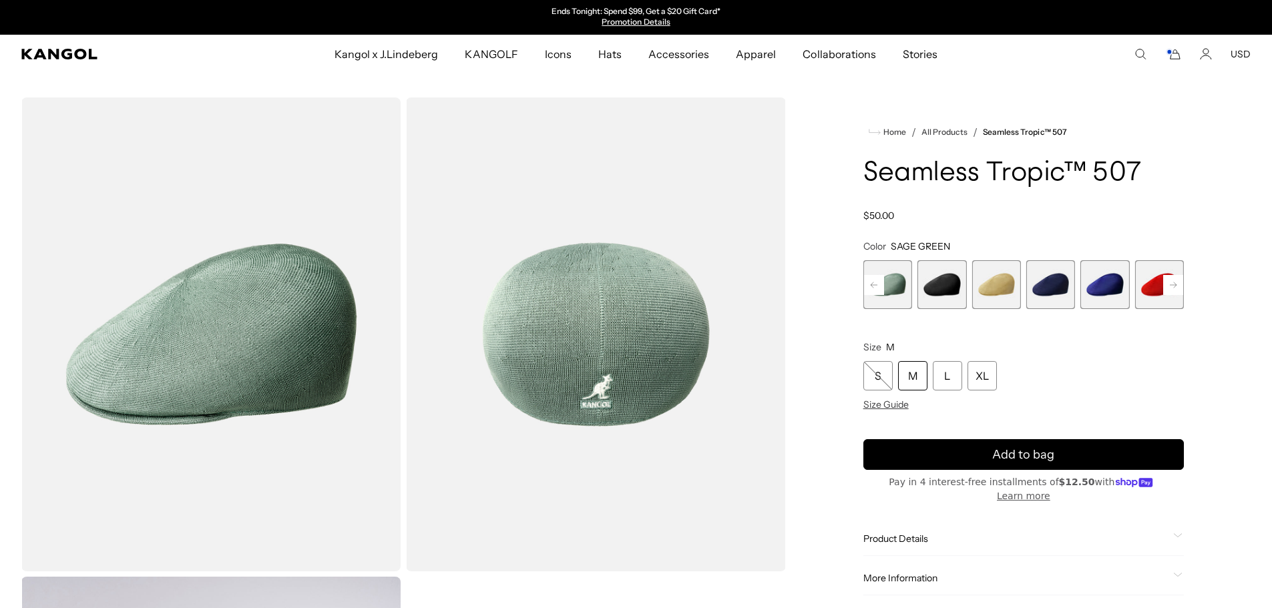
click at [876, 283] on rect at bounding box center [874, 285] width 20 height 20
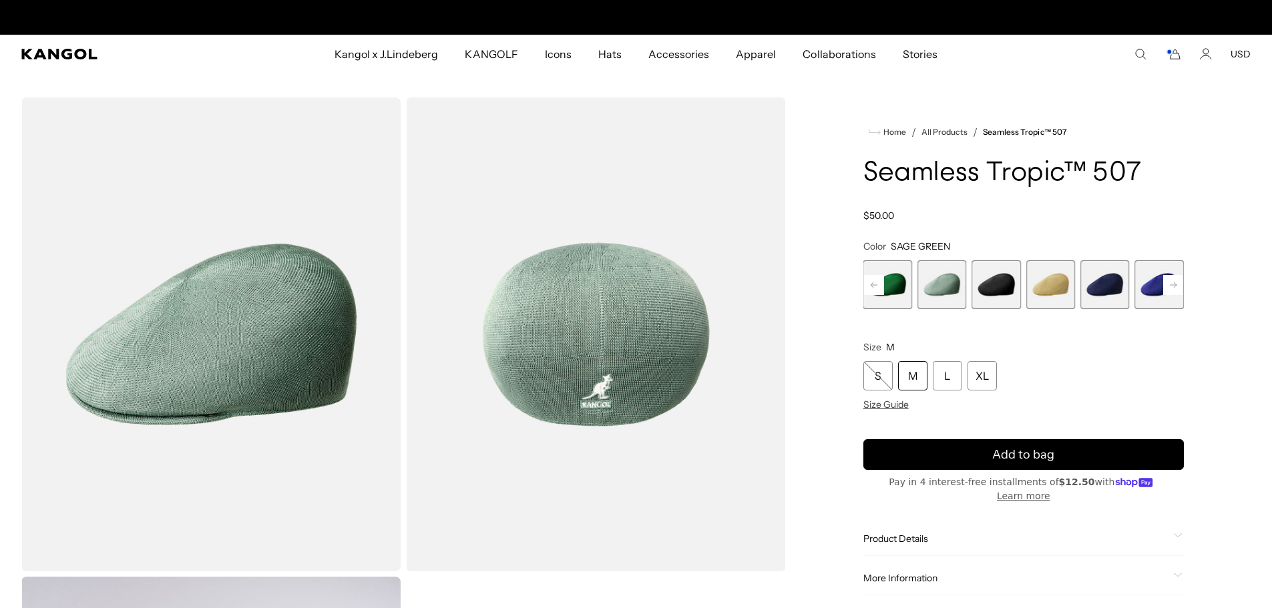
scroll to position [0, 275]
click at [875, 282] on rect at bounding box center [874, 285] width 20 height 20
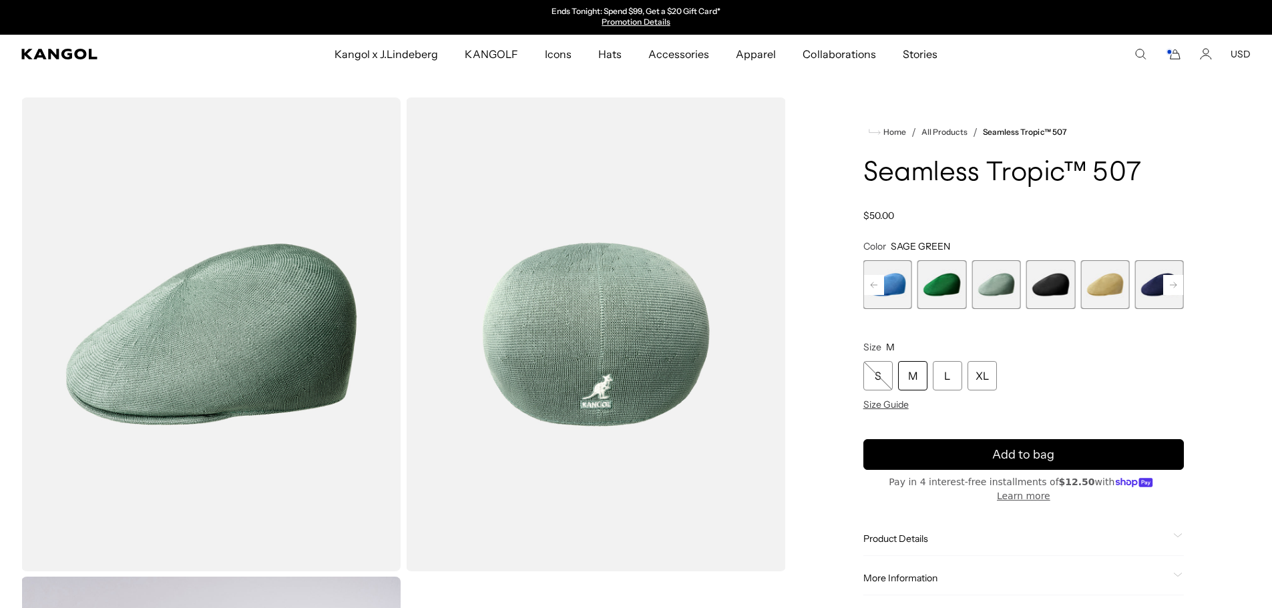
click at [895, 283] on span "2 of 12" at bounding box center [887, 284] width 49 height 49
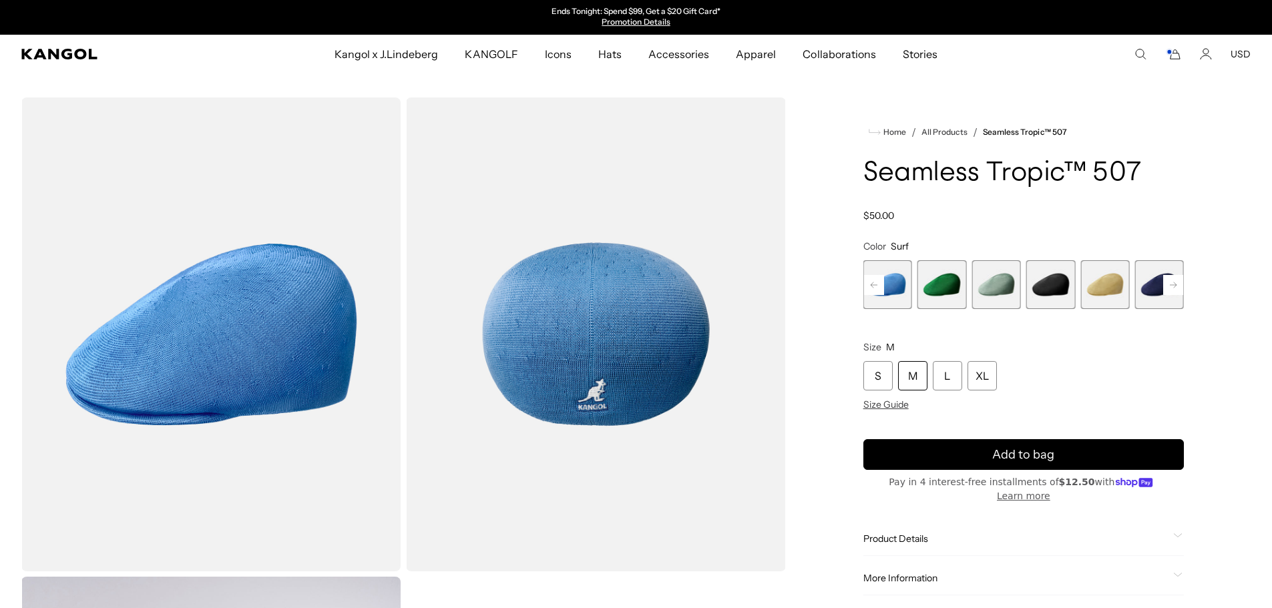
click at [913, 373] on div "M" at bounding box center [912, 375] width 29 height 29
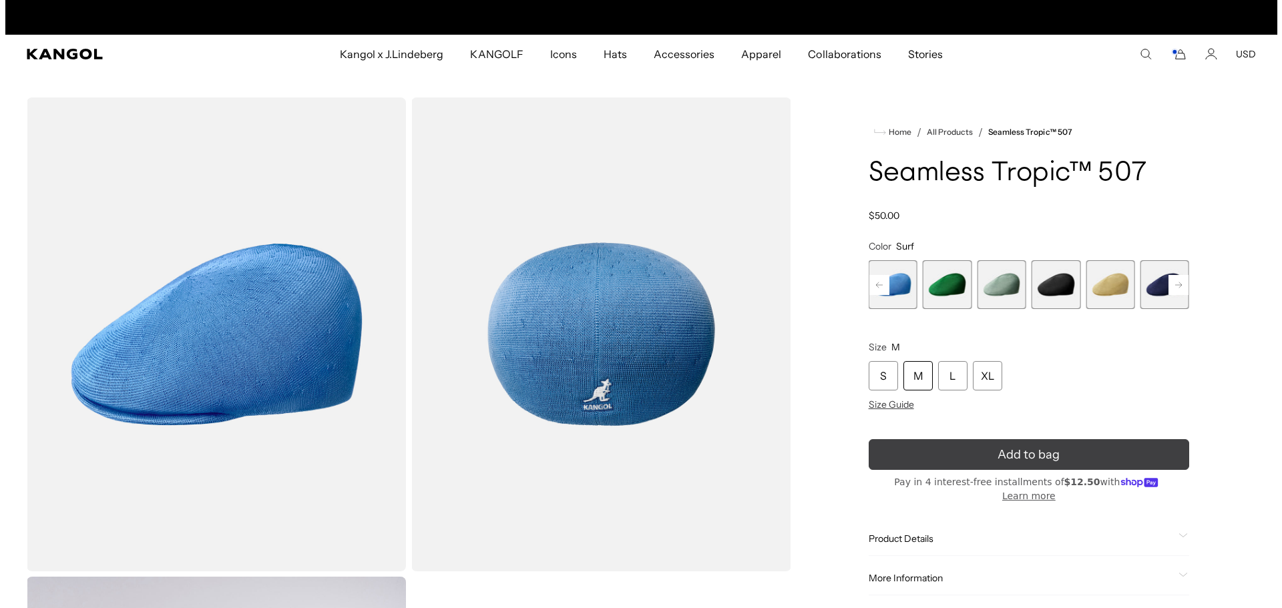
scroll to position [0, 275]
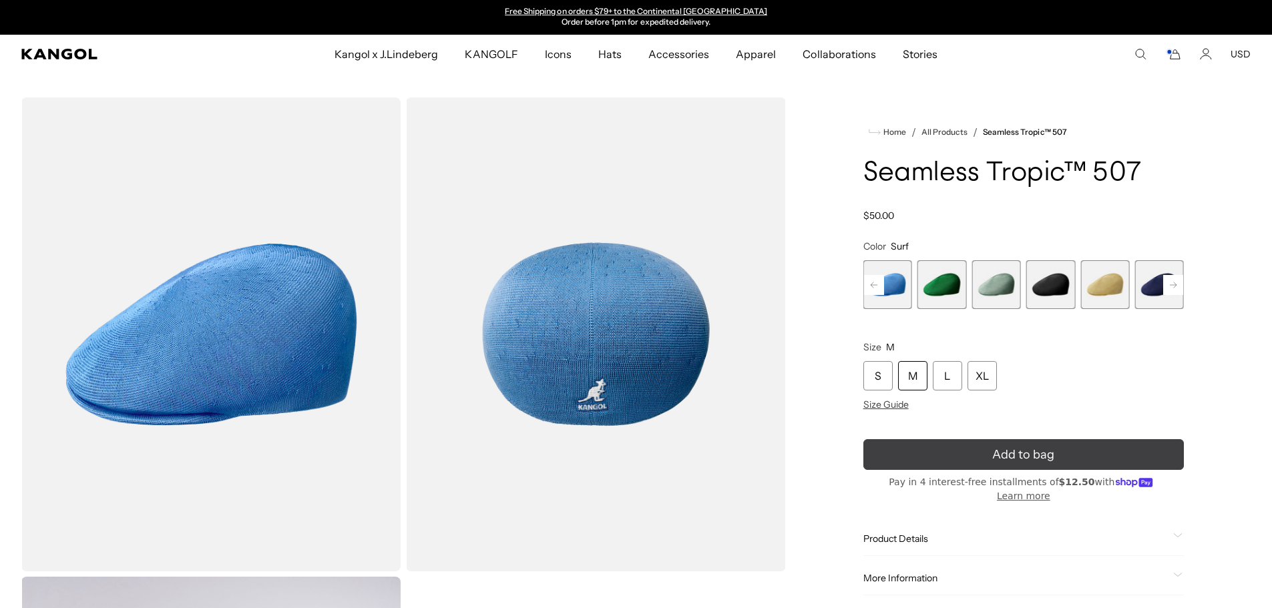
click at [1013, 452] on icon "submit" at bounding box center [1023, 455] width 22 height 22
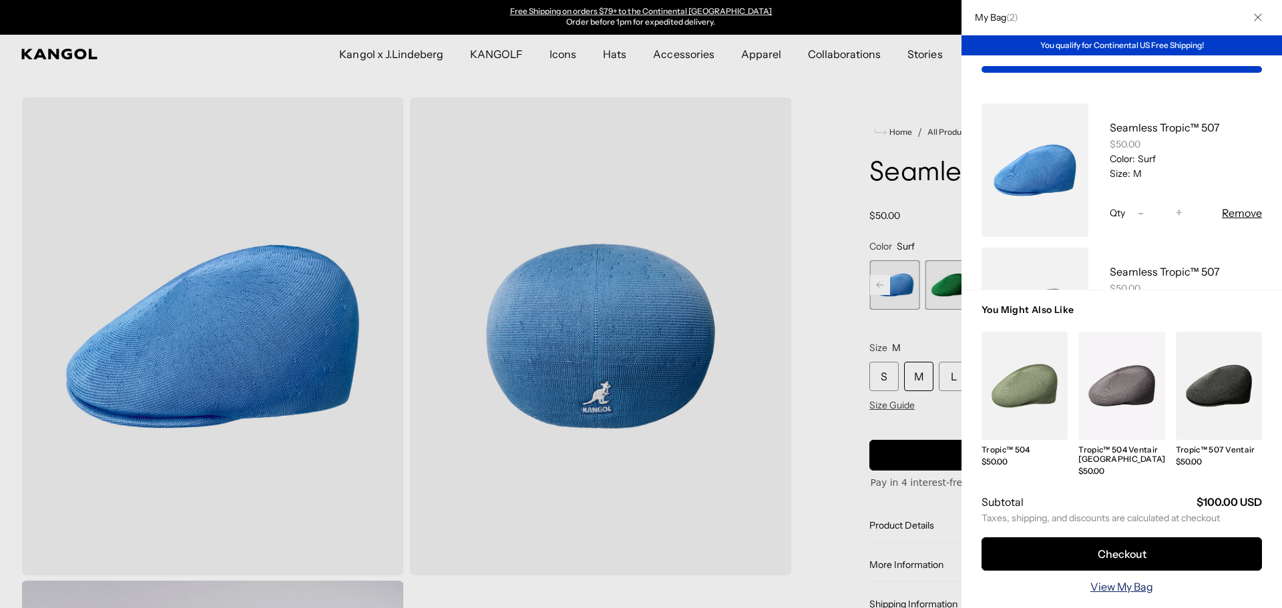
click at [1142, 587] on link "View My Bag" at bounding box center [1121, 587] width 63 height 16
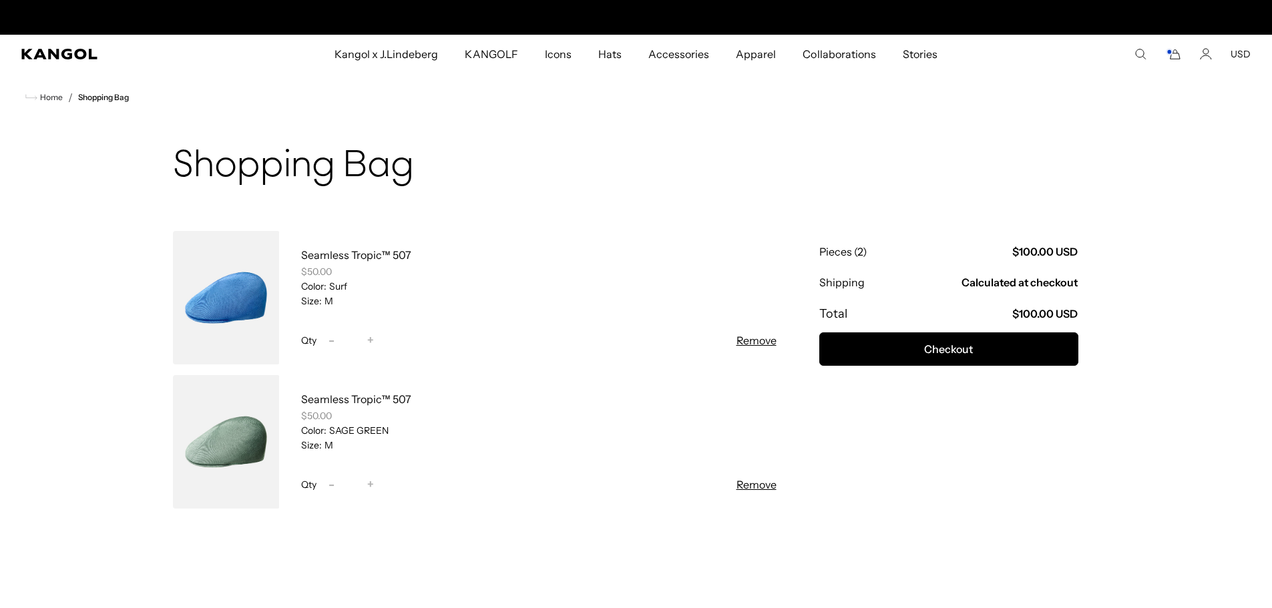
scroll to position [0, 275]
click at [49, 95] on span "Home" at bounding box center [49, 97] width 25 height 9
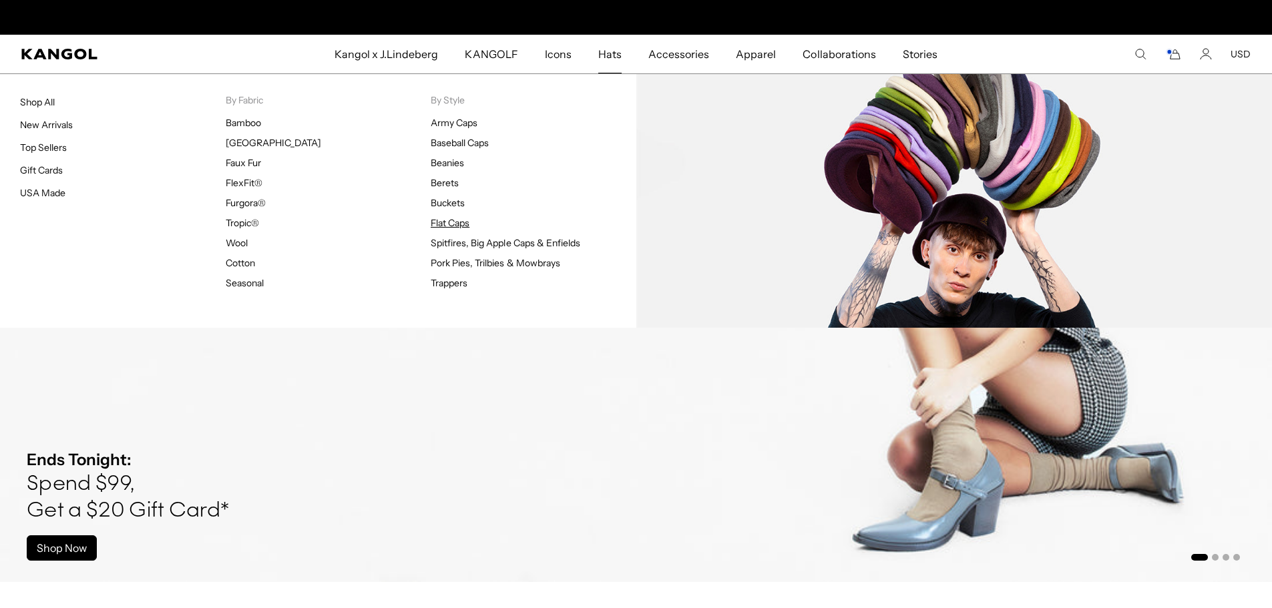
click at [458, 225] on link "Flat Caps" at bounding box center [450, 223] width 39 height 12
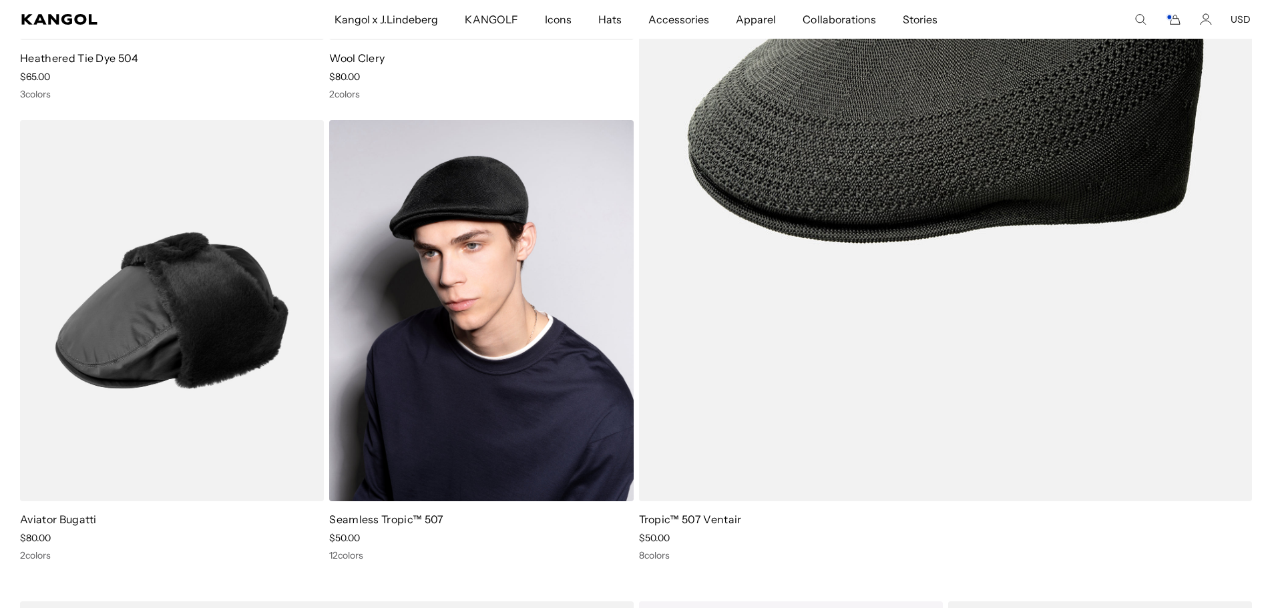
click at [500, 401] on img at bounding box center [481, 311] width 304 height 382
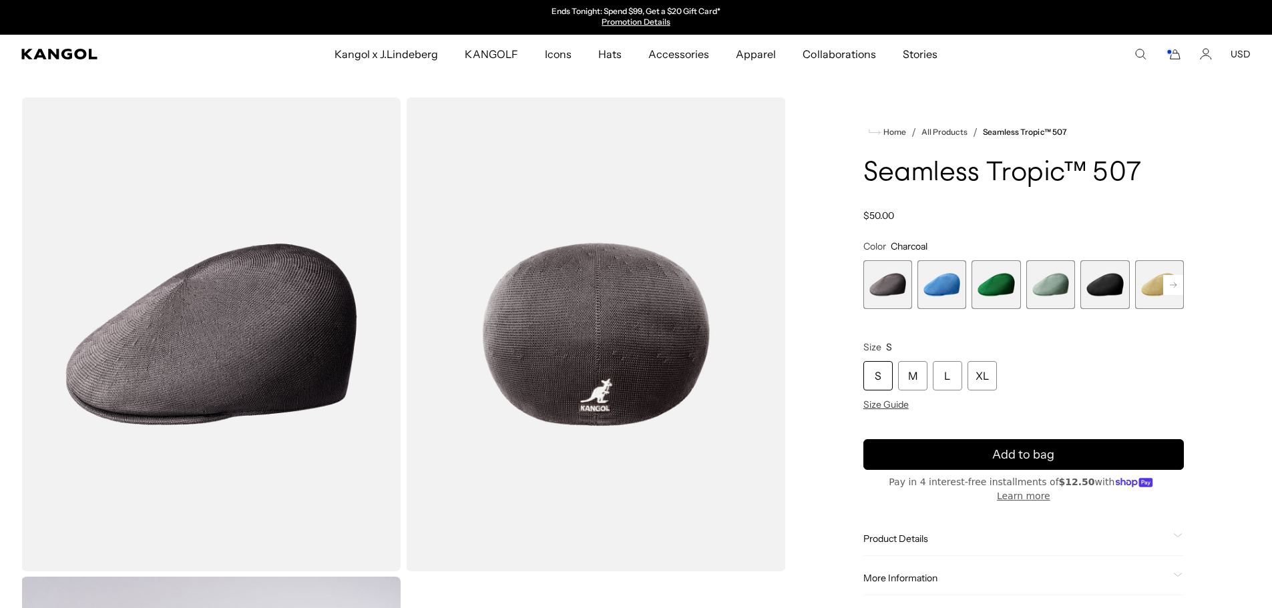
click at [941, 286] on span "2 of 12" at bounding box center [941, 284] width 49 height 49
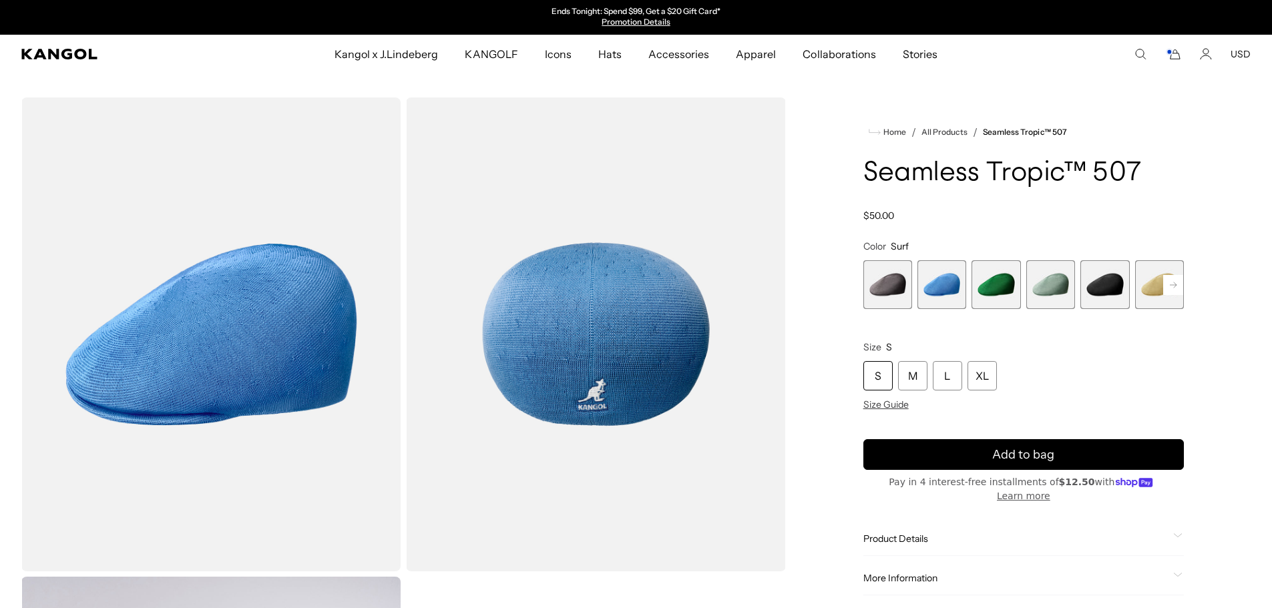
click at [1173, 55] on icon "Cart" at bounding box center [1173, 54] width 16 height 12
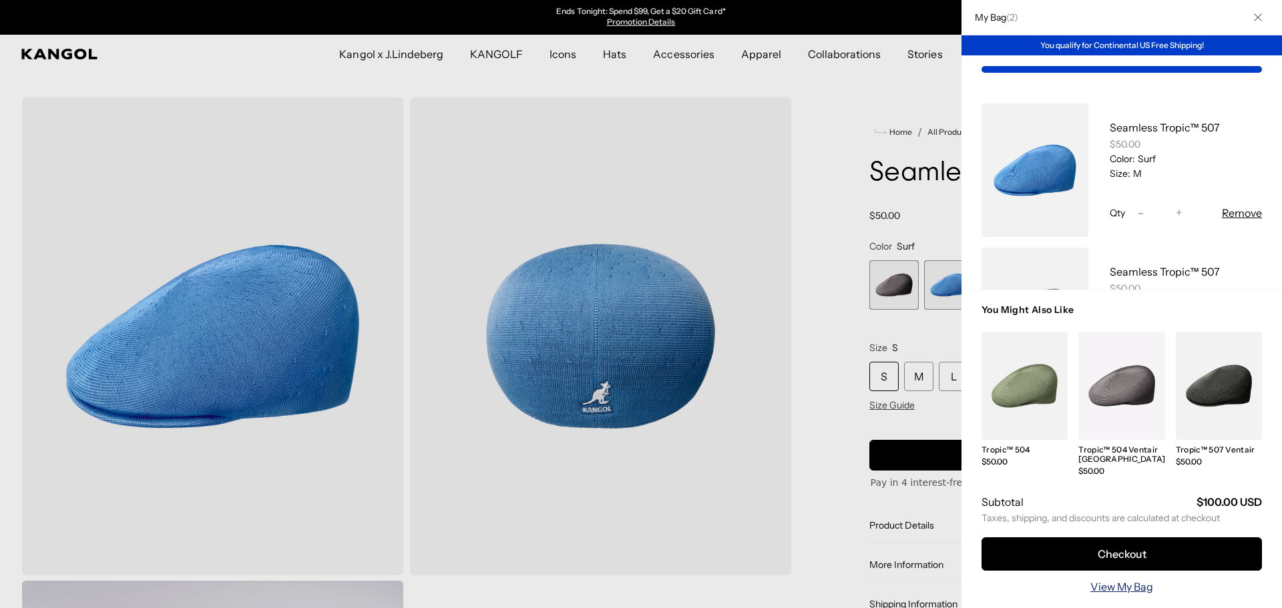
click at [1139, 588] on link "View My Bag" at bounding box center [1121, 587] width 63 height 16
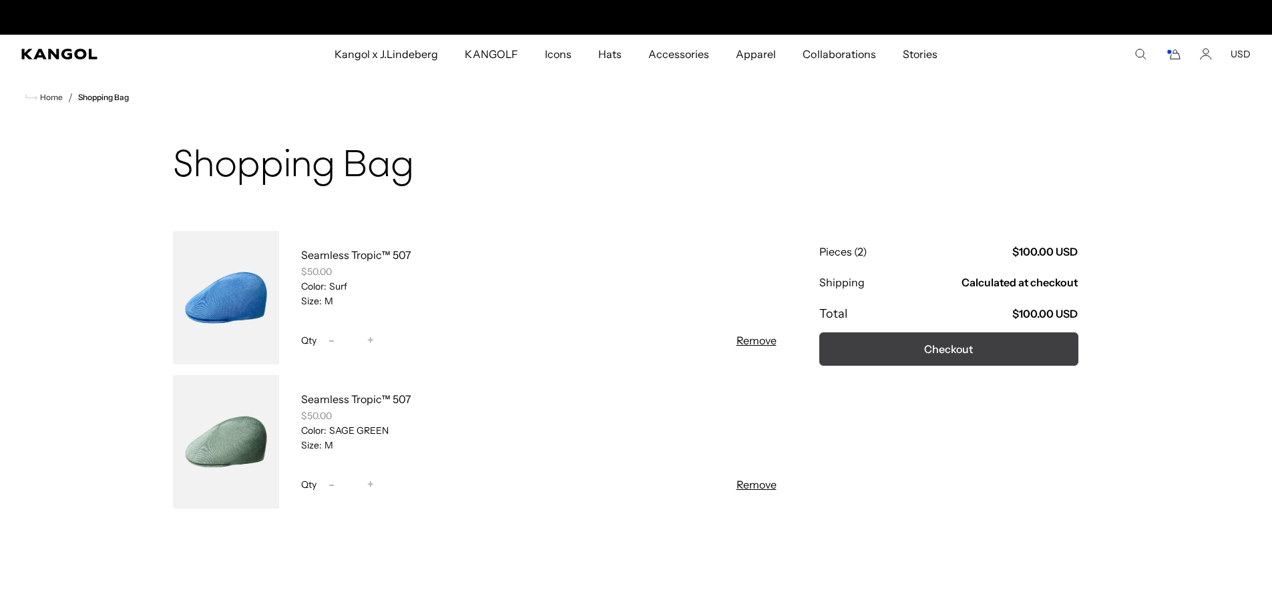
scroll to position [0, 275]
click at [949, 345] on button "Checkout" at bounding box center [948, 348] width 259 height 33
